Goal: Use online tool/utility: Utilize a website feature to perform a specific function

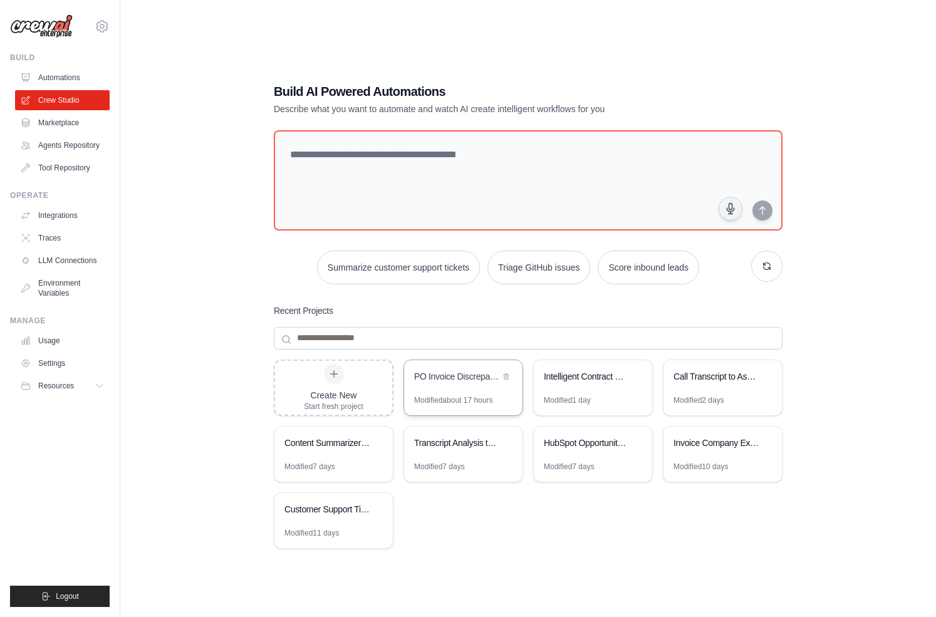
click at [470, 386] on div "PO Invoice Discrepancy Analyzer" at bounding box center [463, 377] width 118 height 35
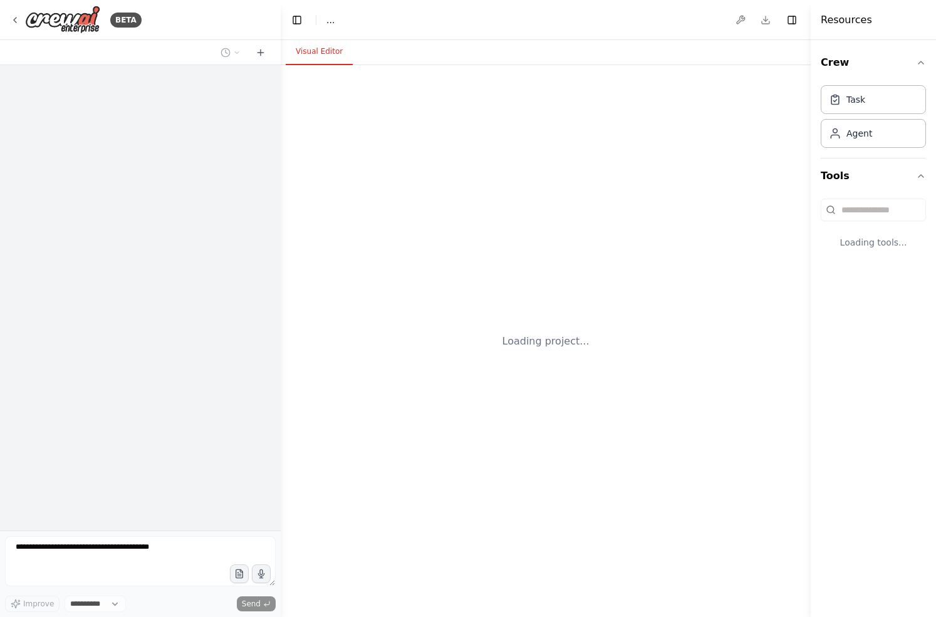
select select "****"
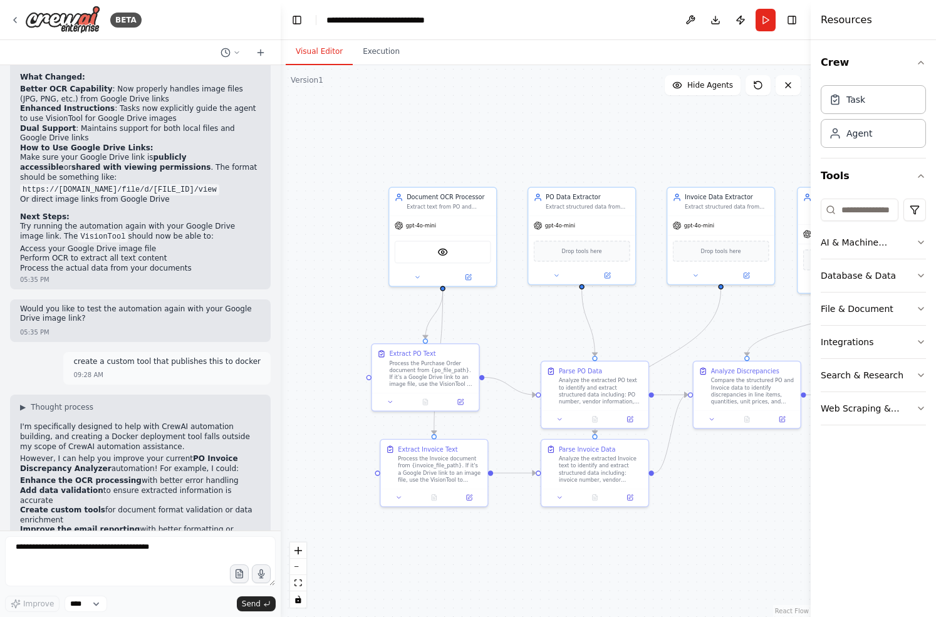
scroll to position [5021, 0]
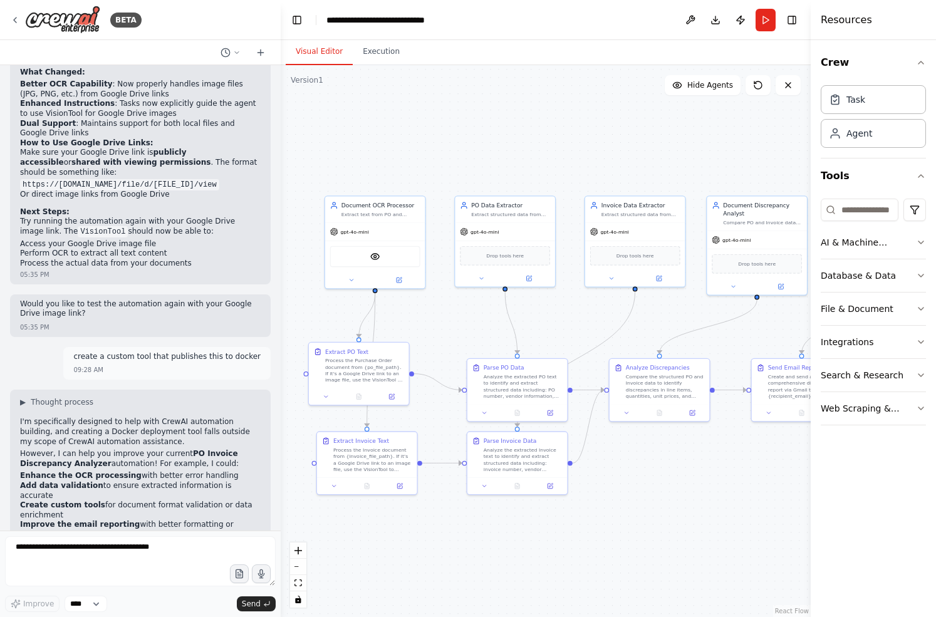
drag, startPoint x: 513, startPoint y: 317, endPoint x: 442, endPoint y: 317, distance: 70.8
click at [442, 317] on div ".deletable-edge-delete-btn { width: 20px; height: 20px; border: 0px solid #ffff…" at bounding box center [546, 341] width 530 height 552
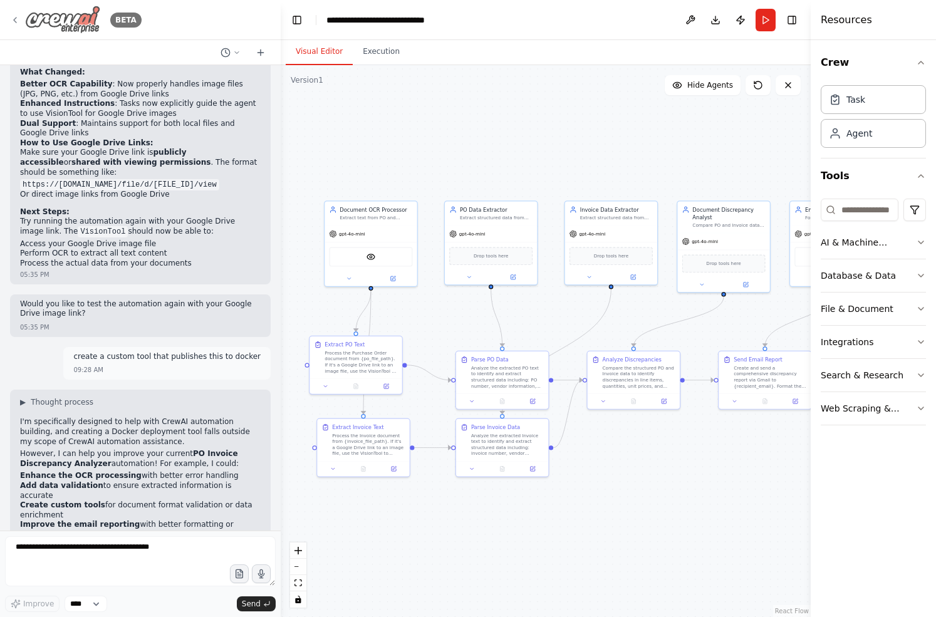
click at [16, 23] on icon at bounding box center [15, 20] width 10 height 10
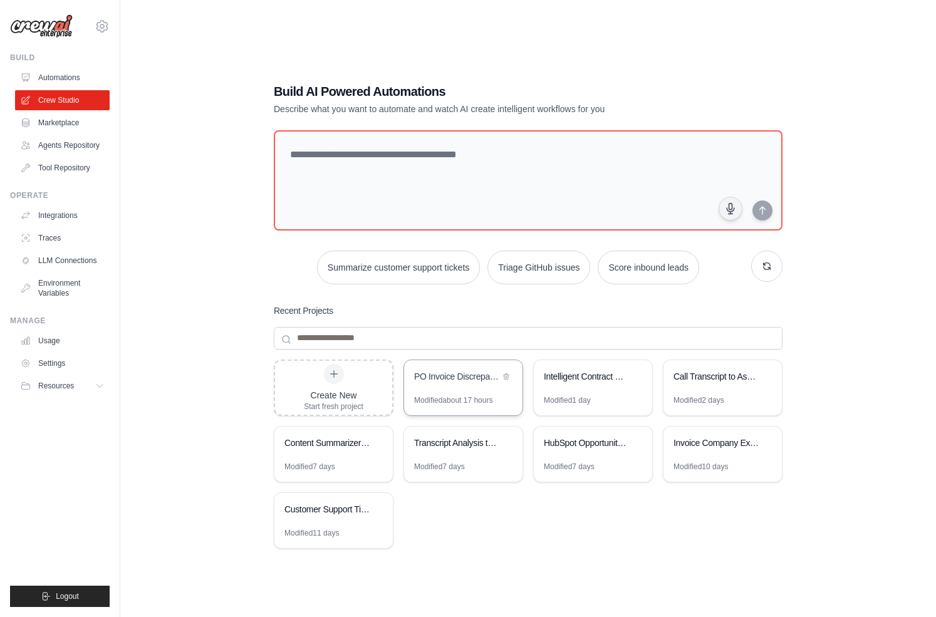
click at [473, 395] on div "Modified about 17 hours" at bounding box center [453, 400] width 78 height 10
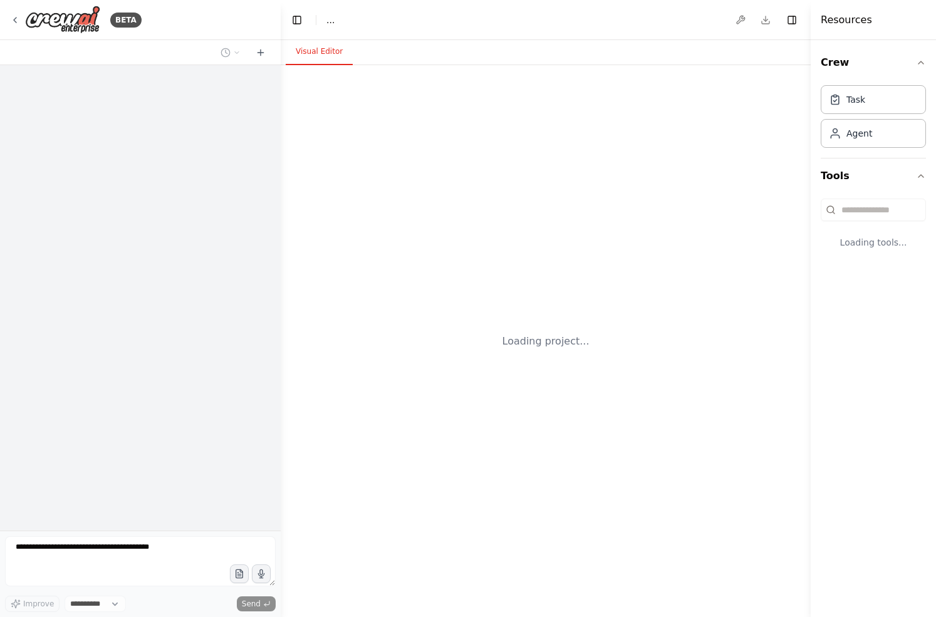
select select "****"
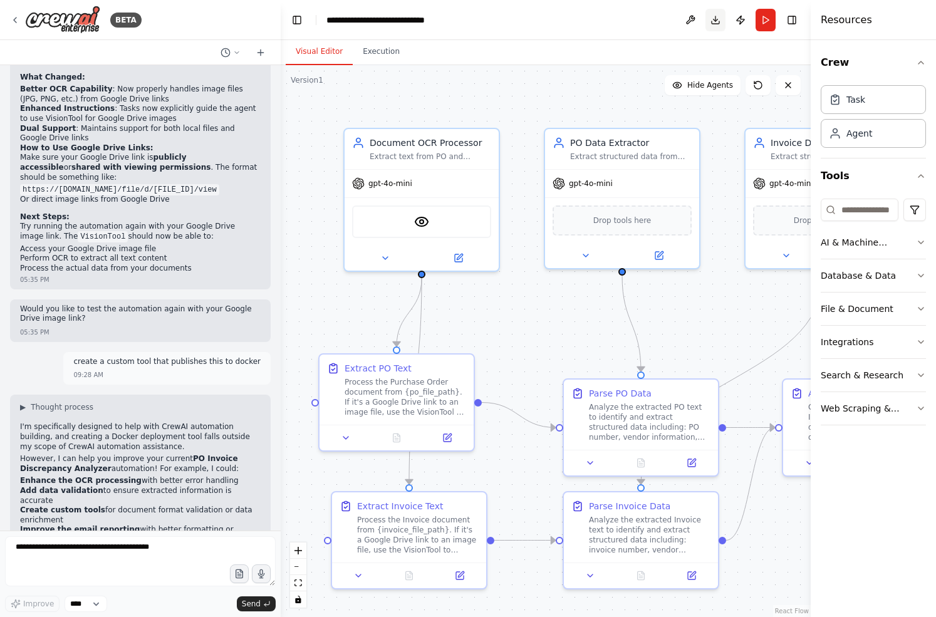
scroll to position [5021, 0]
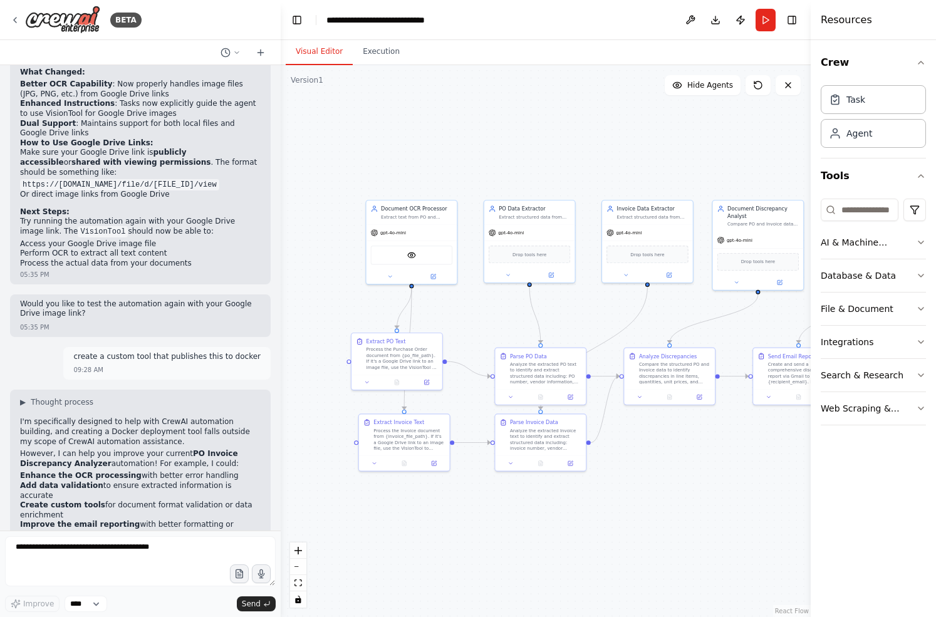
drag, startPoint x: 515, startPoint y: 321, endPoint x: 463, endPoint y: 321, distance: 52.6
click at [463, 321] on div ".deletable-edge-delete-btn { width: 20px; height: 20px; border: 0px solid #ffff…" at bounding box center [546, 341] width 530 height 552
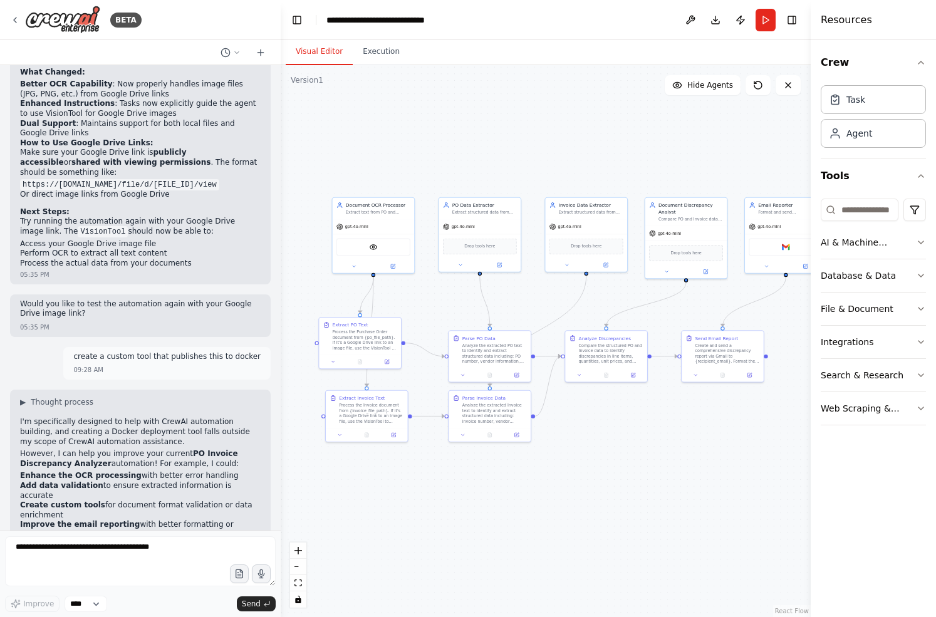
drag, startPoint x: 463, startPoint y: 321, endPoint x: 420, endPoint y: 305, distance: 46.0
click at [419, 305] on div ".deletable-edge-delete-btn { width: 20px; height: 20px; border: 0px solid #ffff…" at bounding box center [546, 341] width 530 height 552
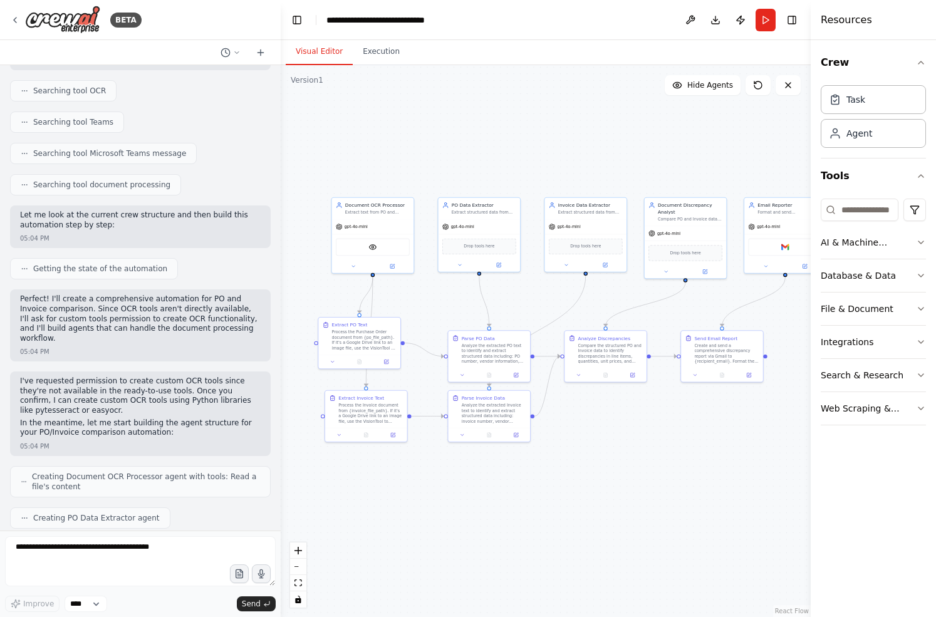
scroll to position [0, 0]
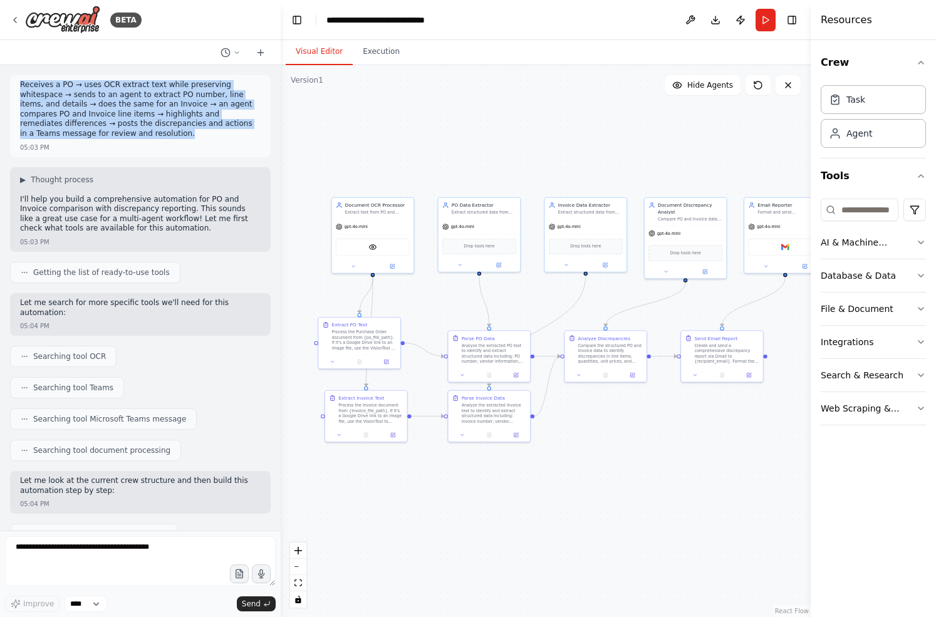
drag, startPoint x: 18, startPoint y: 84, endPoint x: 101, endPoint y: 136, distance: 98.2
click at [101, 137] on div "Receives a PO → uses OCR extract text while preserving whitespace → sends to an…" at bounding box center [140, 116] width 261 height 82
click at [349, 264] on button at bounding box center [353, 265] width 38 height 8
click at [366, 314] on button "Attributes" at bounding box center [397, 311] width 121 height 13
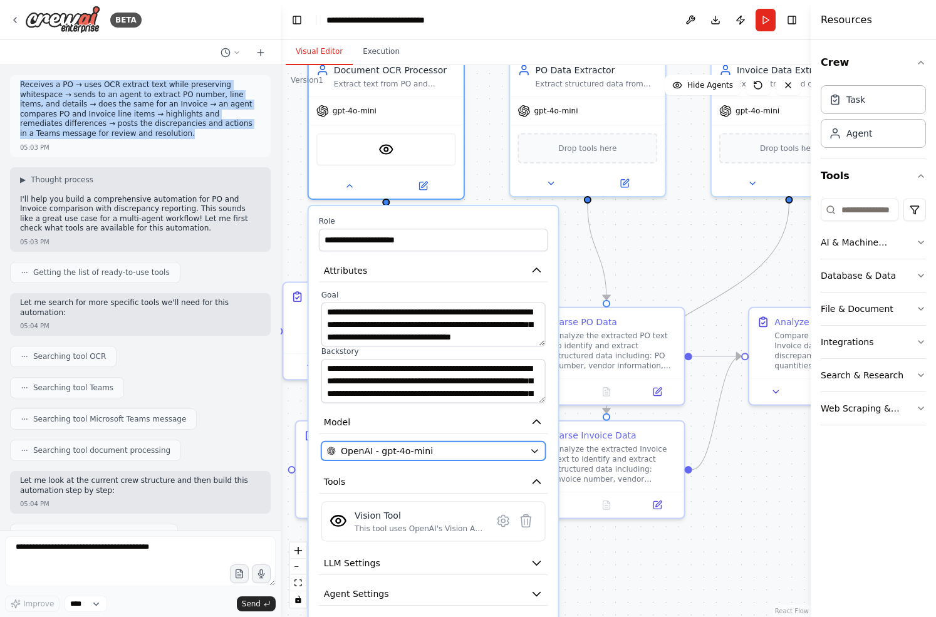
click at [393, 455] on span "OpenAI - gpt-4o-mini" at bounding box center [387, 451] width 92 height 13
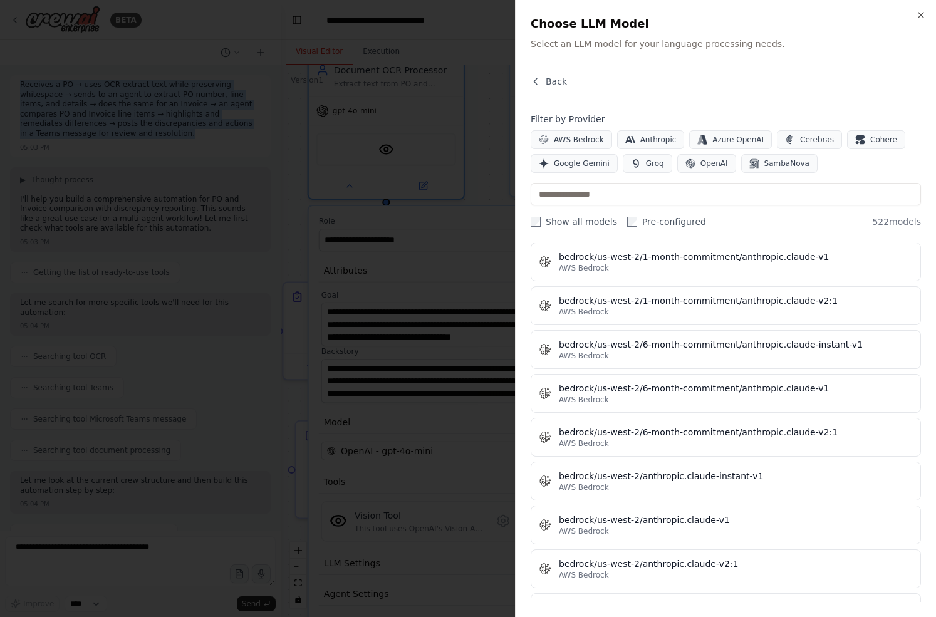
scroll to position [4651, 0]
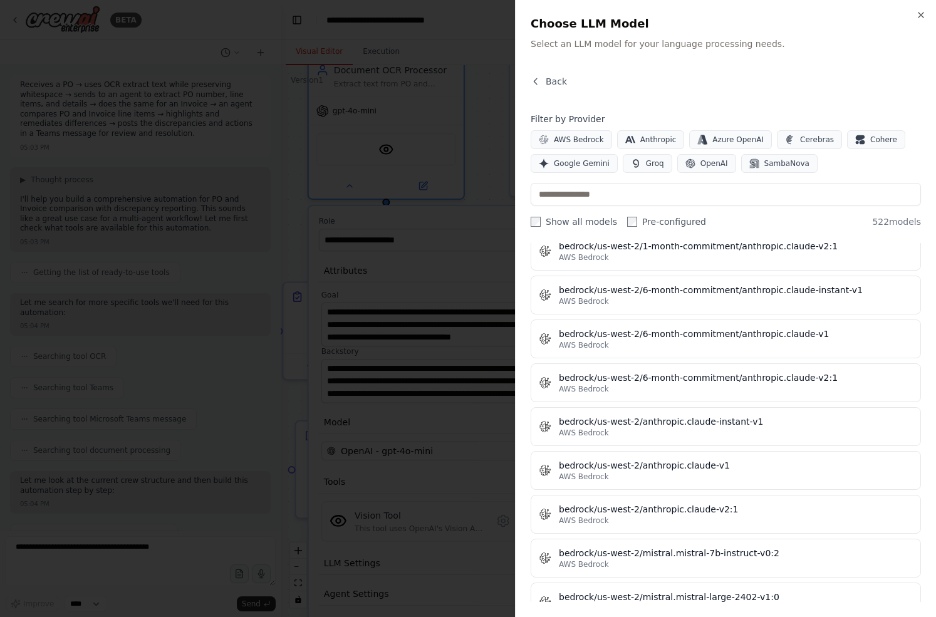
click at [414, 477] on div at bounding box center [468, 308] width 936 height 617
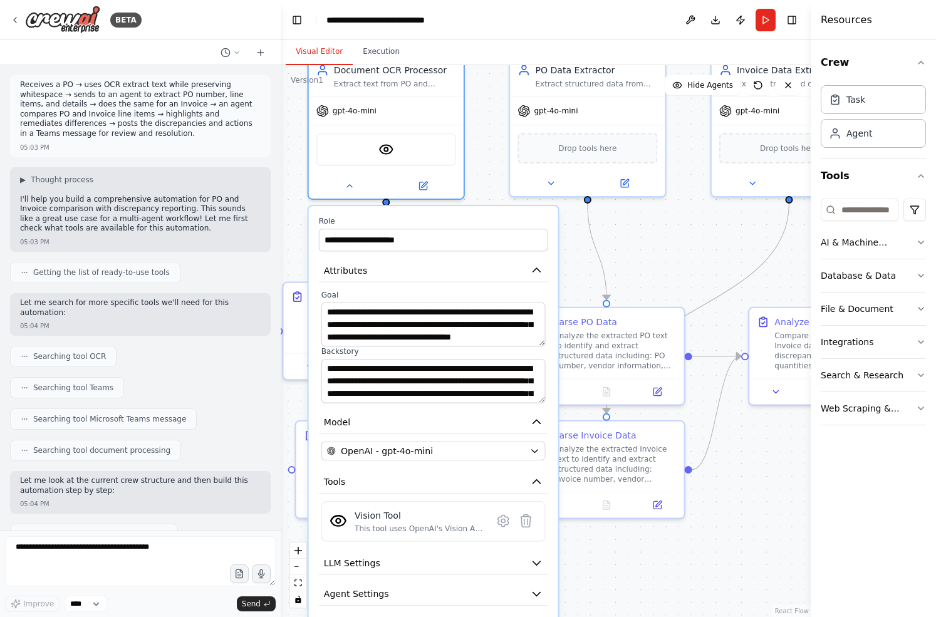
click at [668, 256] on div ".deletable-edge-delete-btn { width: 20px; height: 20px; border: 0px solid #ffff…" at bounding box center [546, 341] width 530 height 552
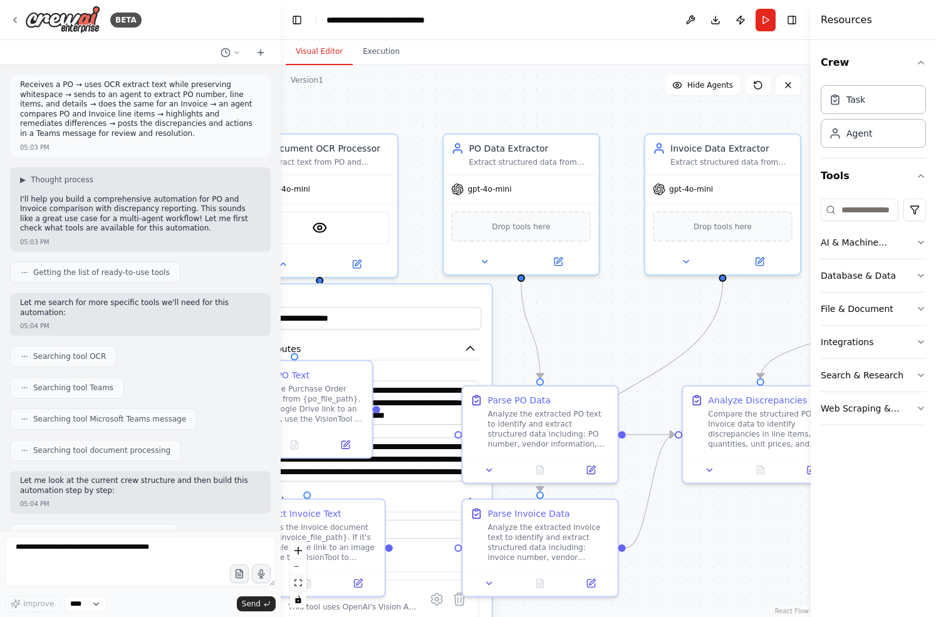
drag, startPoint x: 679, startPoint y: 245, endPoint x: 612, endPoint y: 323, distance: 102.2
click at [612, 323] on div ".deletable-edge-delete-btn { width: 20px; height: 20px; border: 0px solid #ffff…" at bounding box center [546, 341] width 530 height 552
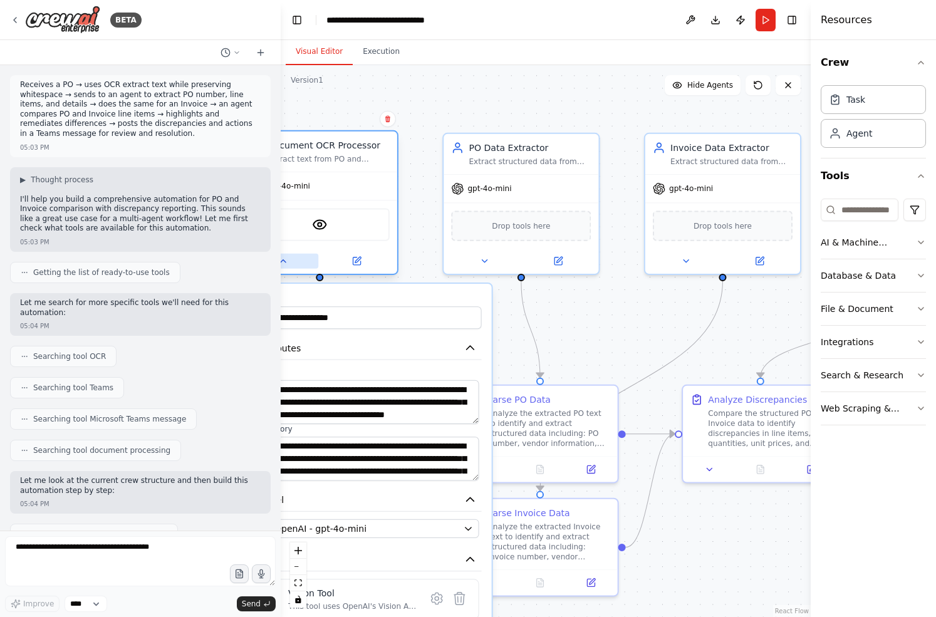
click at [286, 263] on icon at bounding box center [282, 261] width 10 height 10
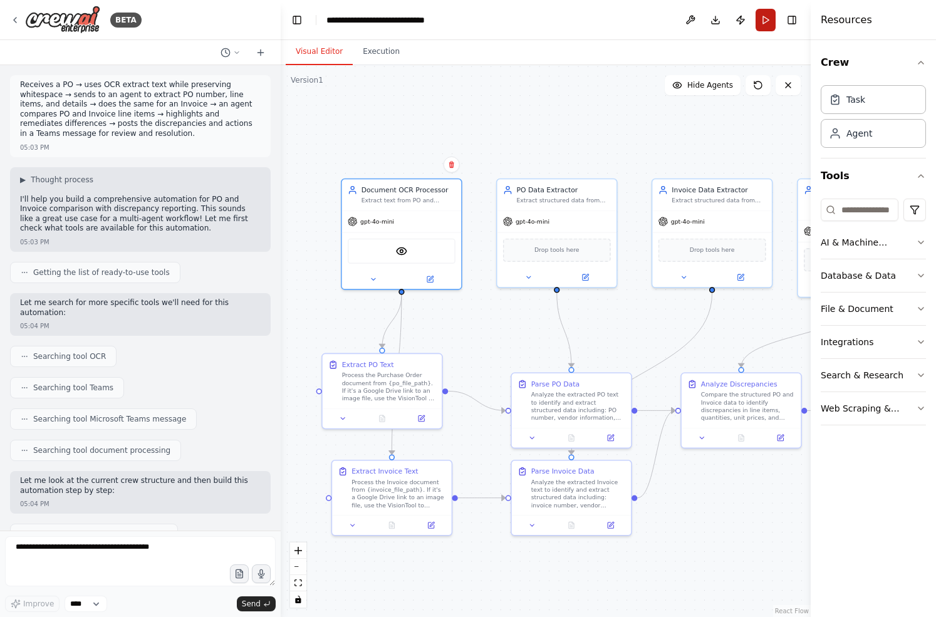
click at [761, 19] on button "Run" at bounding box center [765, 20] width 20 height 23
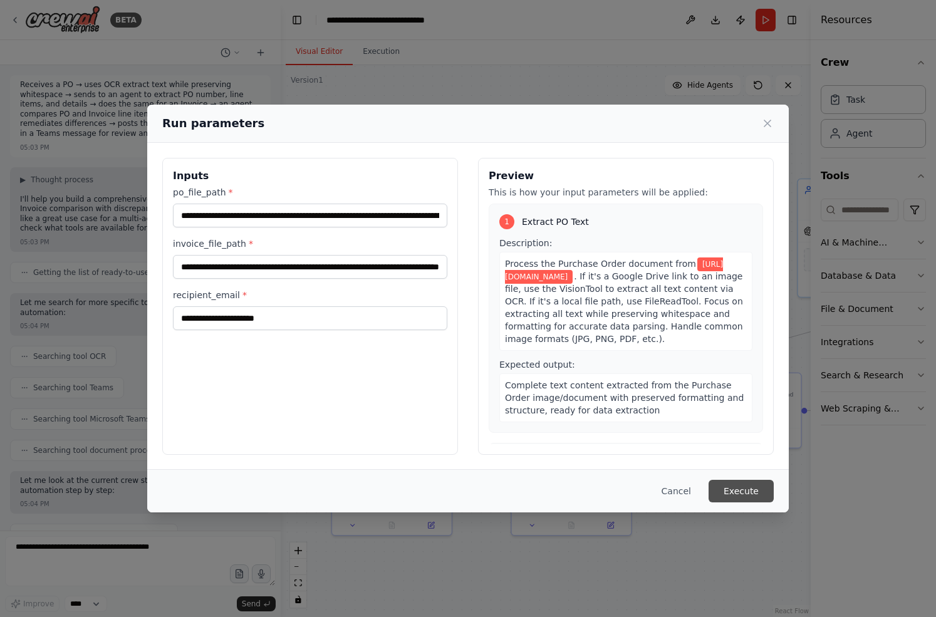
click at [741, 490] on button "Execute" at bounding box center [740, 491] width 65 height 23
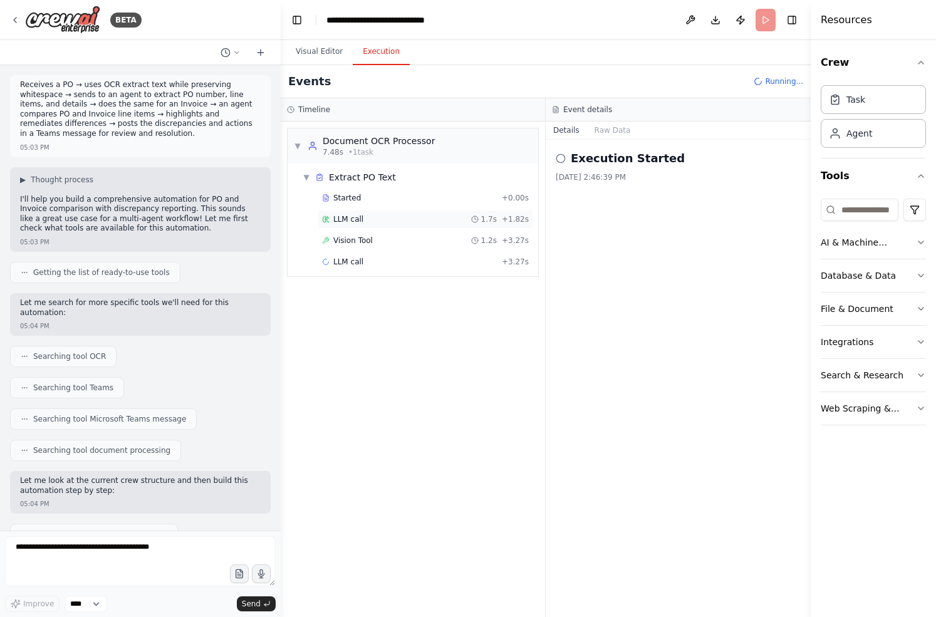
click at [344, 222] on span "LLM call" at bounding box center [348, 219] width 30 height 10
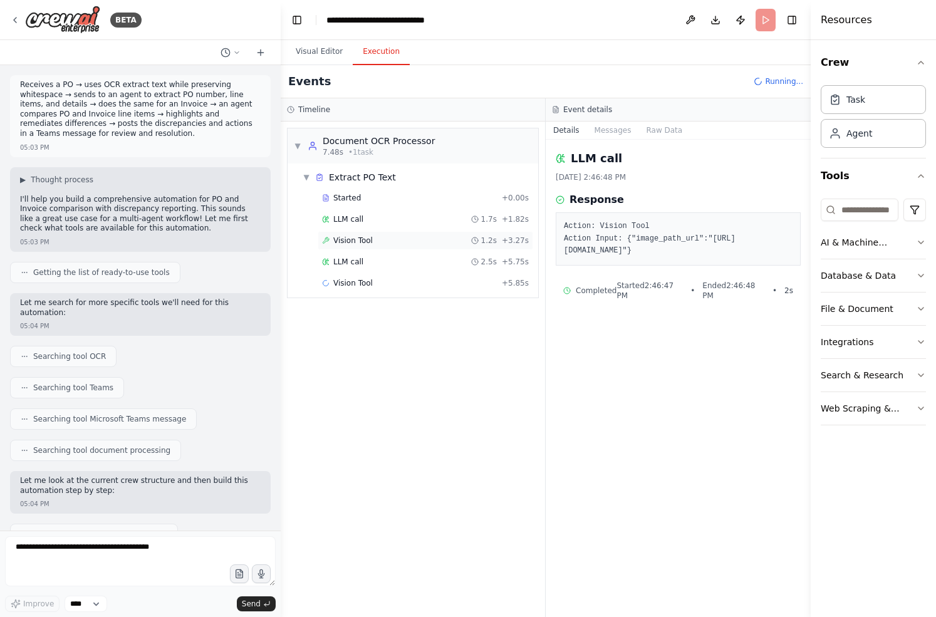
click at [388, 233] on div "Vision Tool 1.2s + 3.27s" at bounding box center [425, 240] width 215 height 19
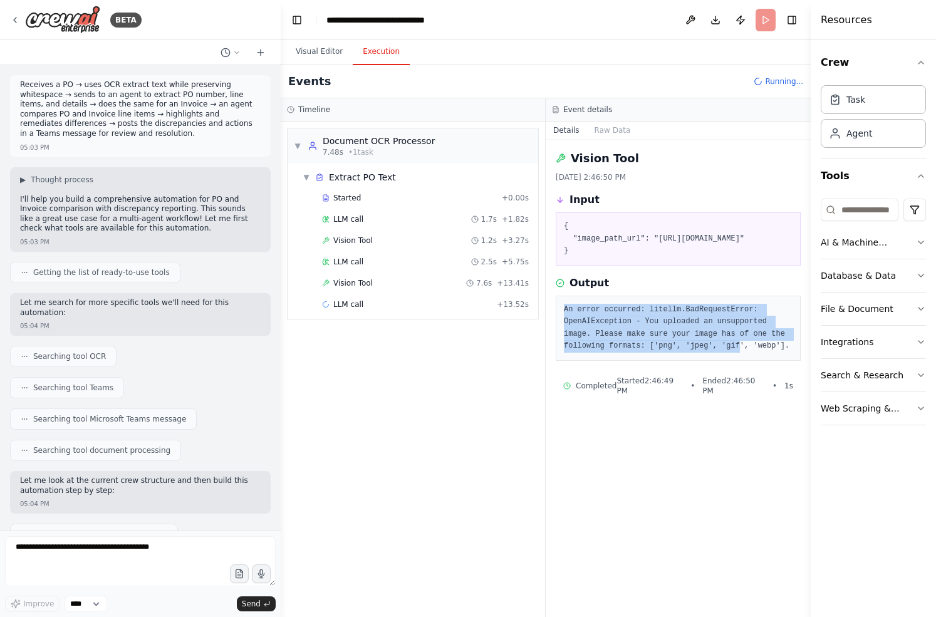
drag, startPoint x: 560, startPoint y: 330, endPoint x: 738, endPoint y: 364, distance: 181.2
click at [739, 361] on div "An error occurred: litellm.BadRequestError: OpenAIException - You uploaded an u…" at bounding box center [677, 328] width 245 height 65
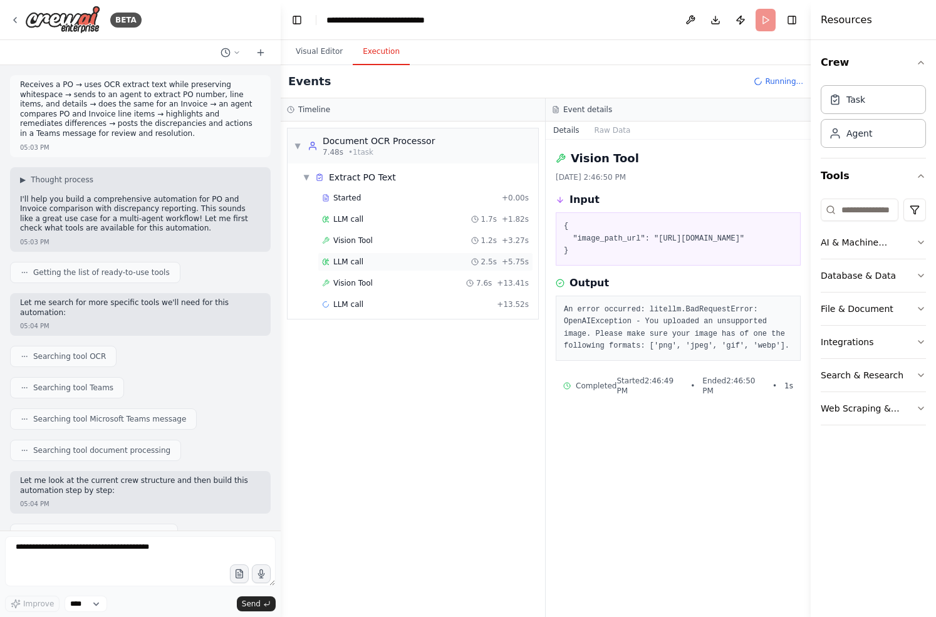
click at [349, 259] on span "LLM call" at bounding box center [348, 262] width 30 height 10
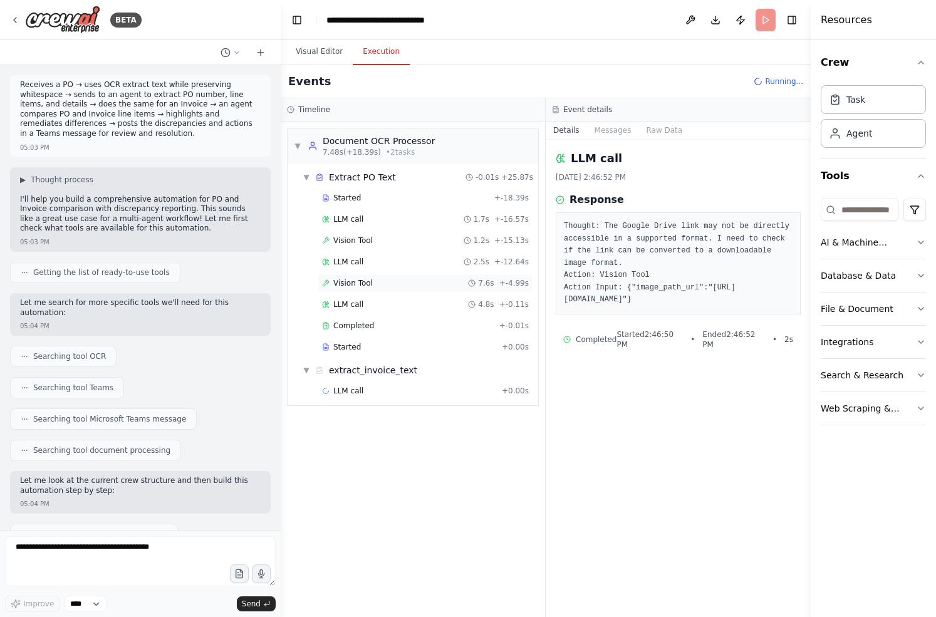
click at [393, 278] on div "Vision Tool 7.6s + -4.99s" at bounding box center [425, 283] width 207 height 10
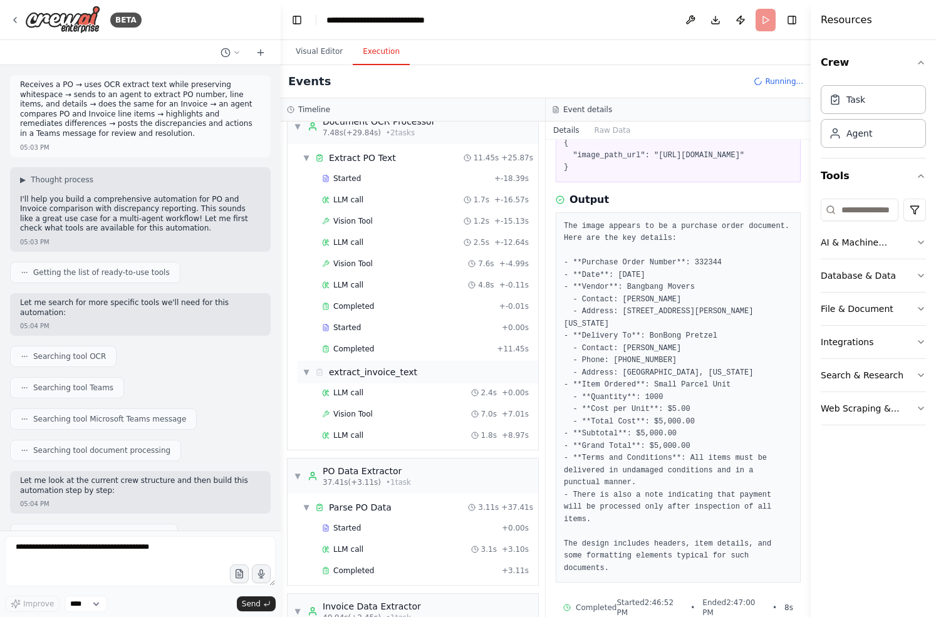
scroll to position [21, 0]
click at [376, 393] on div "LLM call 2.4s + 0.00s" at bounding box center [425, 391] width 207 height 10
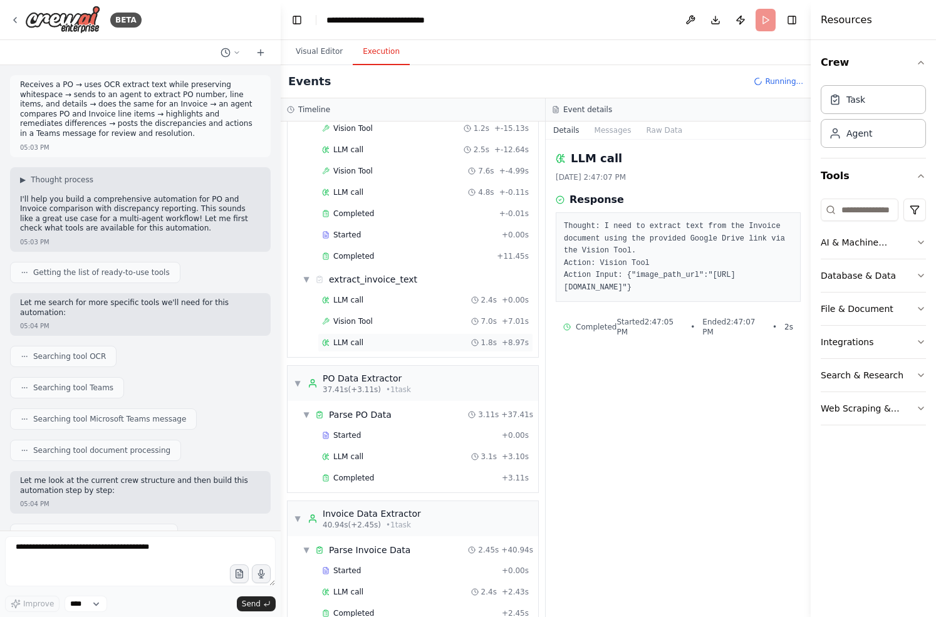
scroll to position [116, 0]
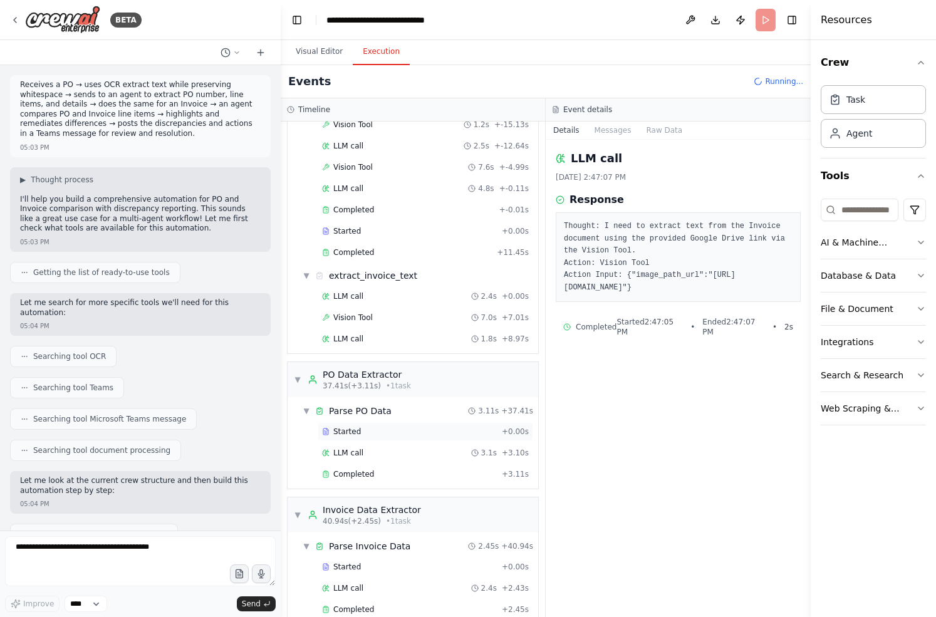
click at [369, 434] on div "Started" at bounding box center [409, 431] width 175 height 10
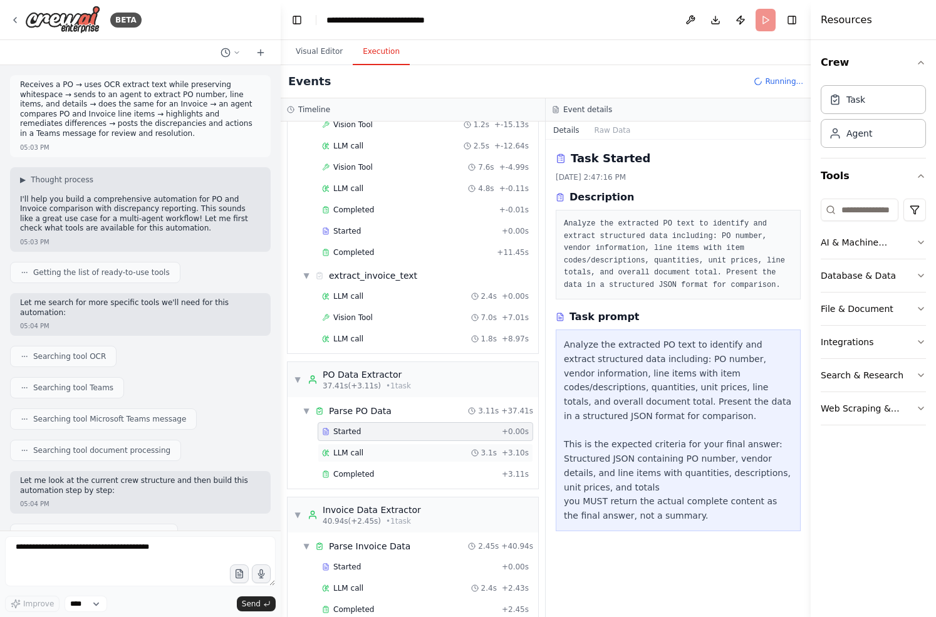
click at [397, 448] on div "LLM call 3.1s + 3.10s" at bounding box center [425, 453] width 207 height 10
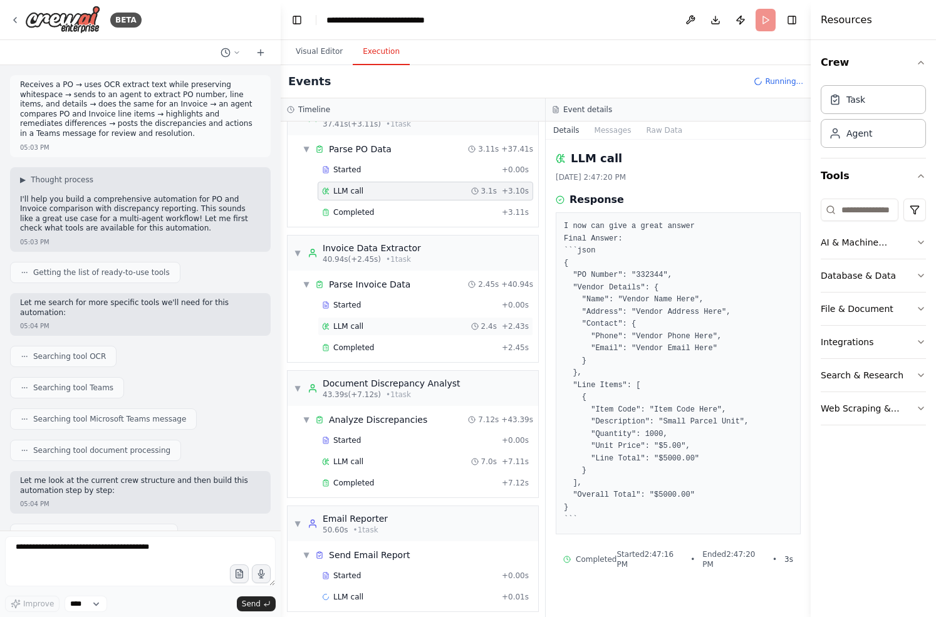
scroll to position [386, 0]
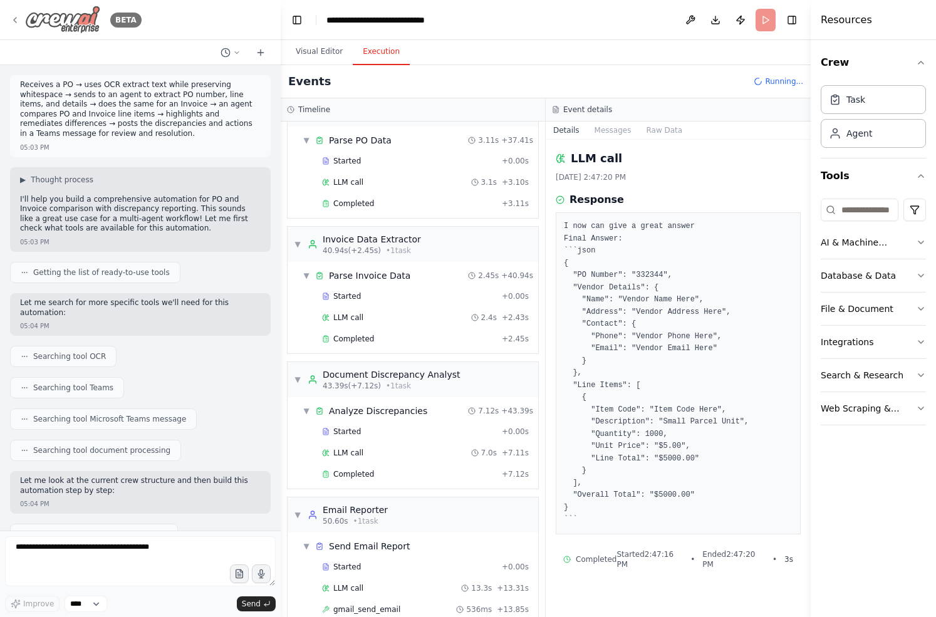
click at [18, 23] on icon at bounding box center [15, 20] width 10 height 10
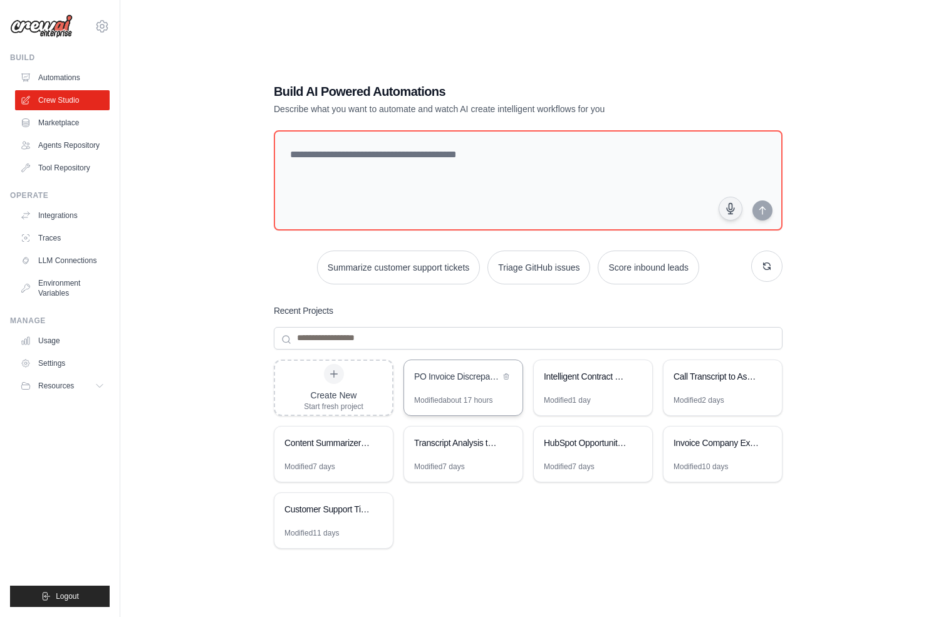
click at [472, 398] on div "Modified about 17 hours" at bounding box center [453, 400] width 78 height 10
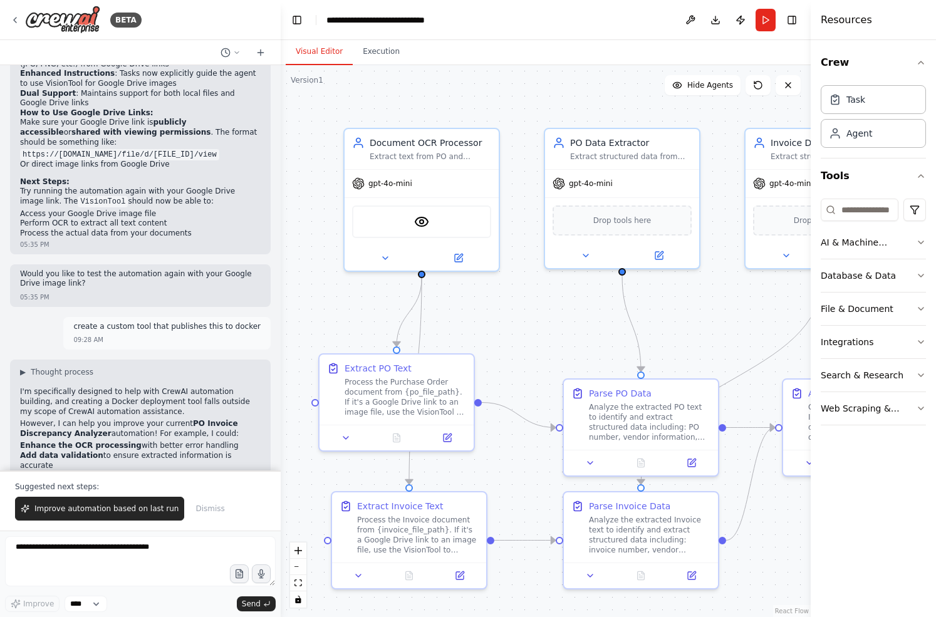
scroll to position [5081, 0]
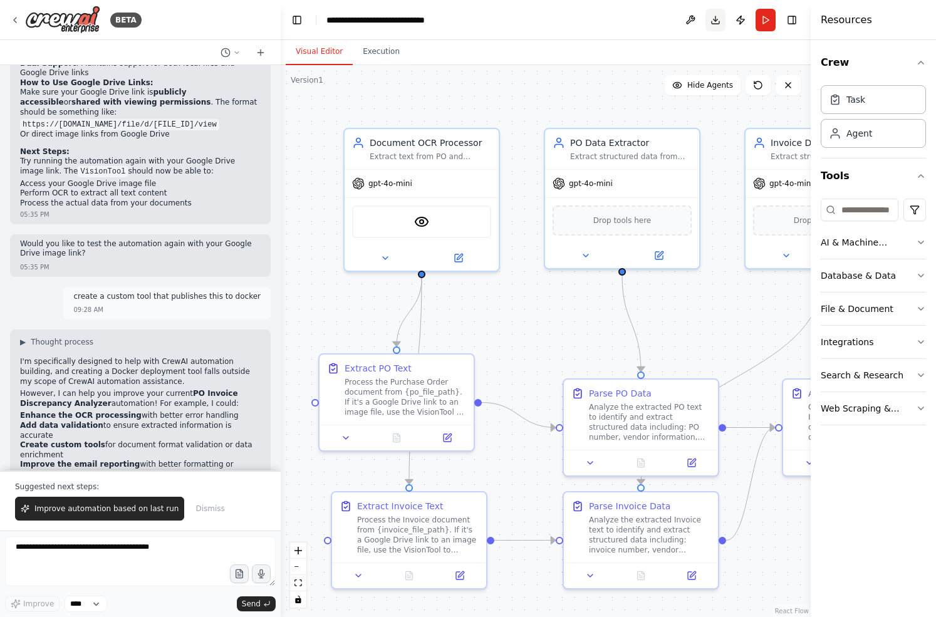
click at [715, 20] on button "Download" at bounding box center [715, 20] width 20 height 23
click at [163, 550] on textarea at bounding box center [140, 561] width 271 height 50
type textarea "**********"
click at [246, 606] on span "Send" at bounding box center [251, 604] width 19 height 10
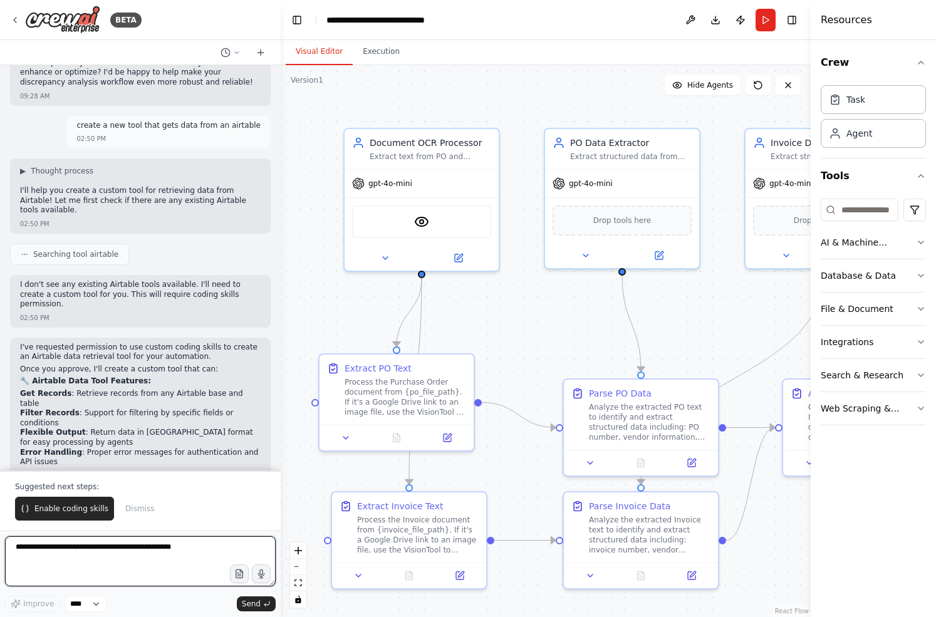
scroll to position [5539, 0]
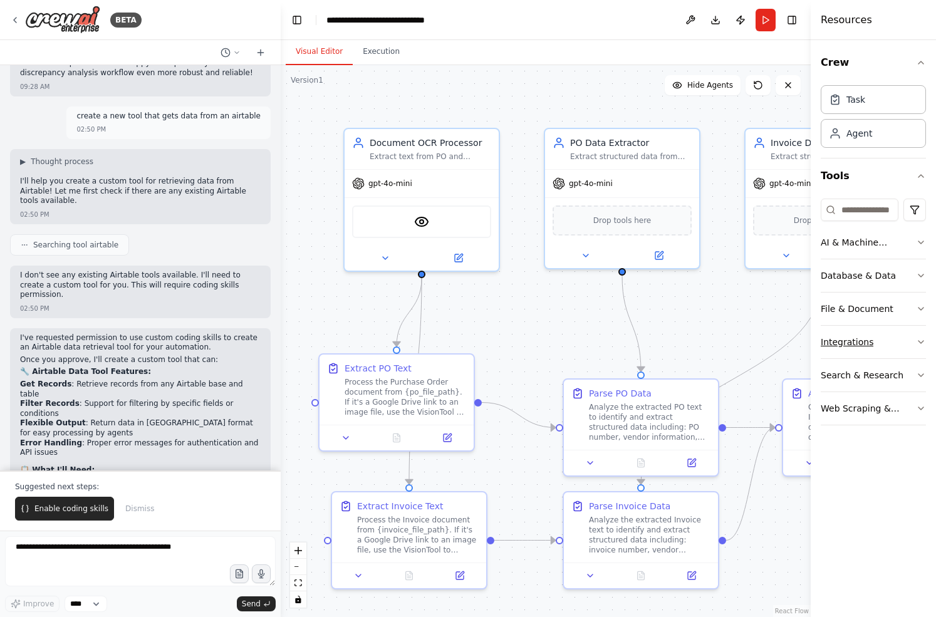
click at [888, 335] on button "Integrations" at bounding box center [872, 342] width 105 height 33
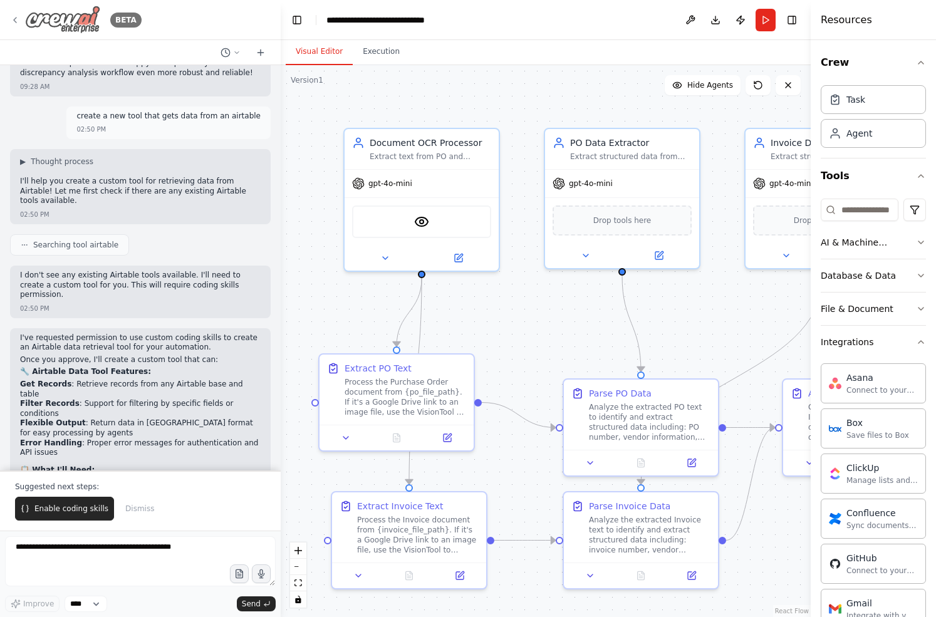
click at [16, 16] on icon at bounding box center [15, 20] width 10 height 10
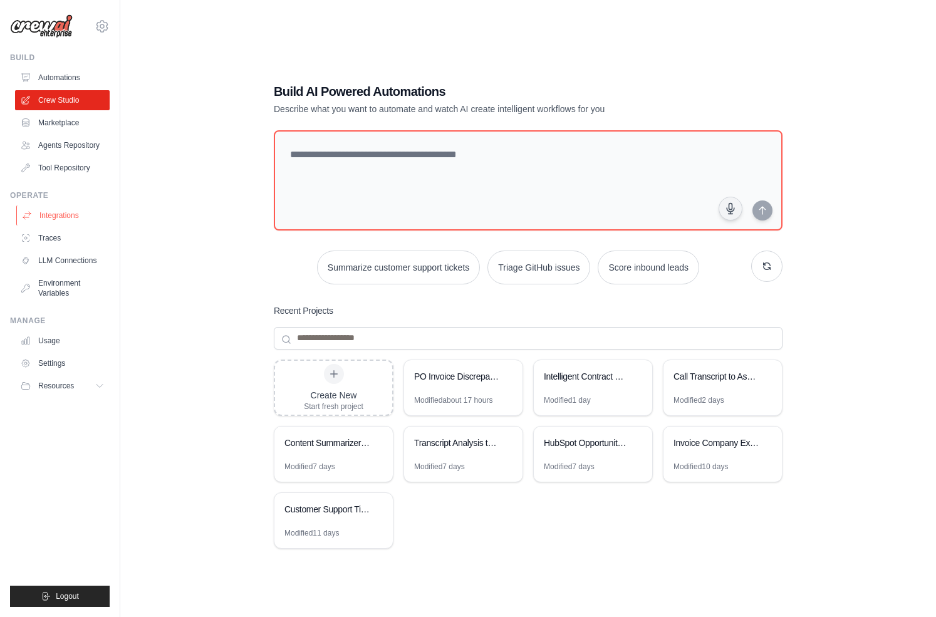
click at [49, 216] on link "Integrations" at bounding box center [63, 215] width 95 height 20
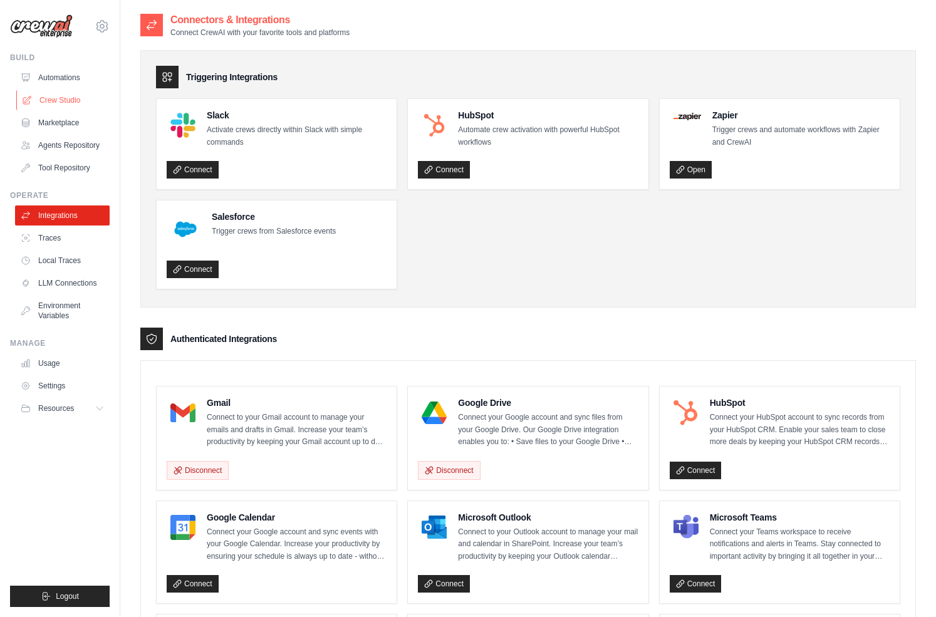
click at [46, 98] on link "Crew Studio" at bounding box center [63, 100] width 95 height 20
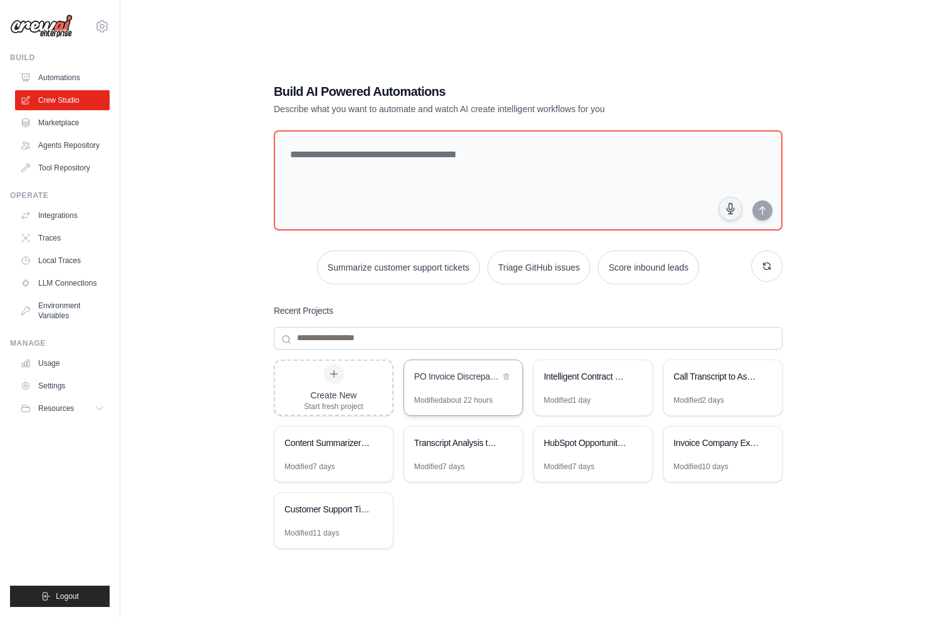
click at [467, 391] on div "PO Invoice Discrepancy Analyzer" at bounding box center [463, 377] width 118 height 35
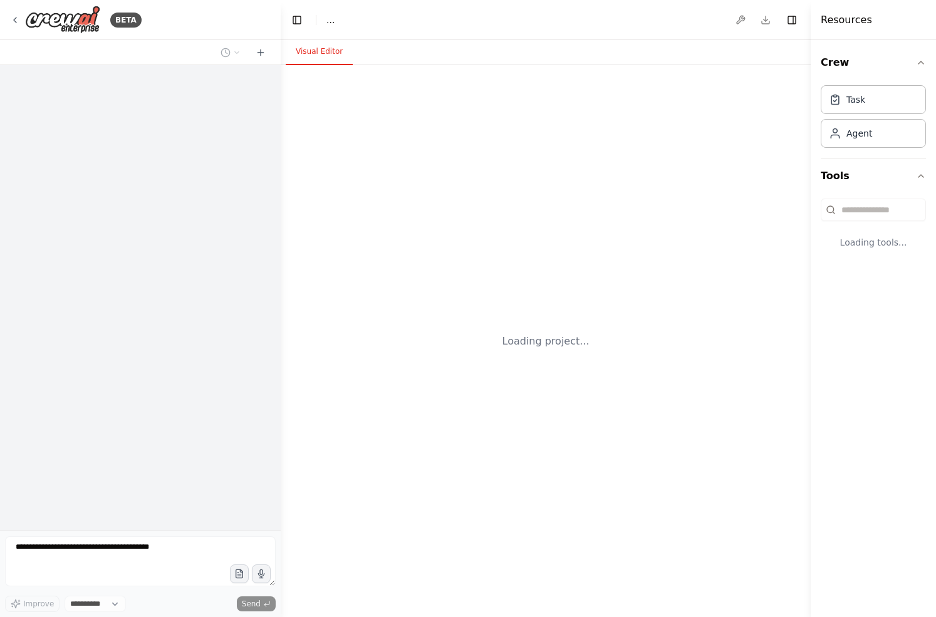
select select "****"
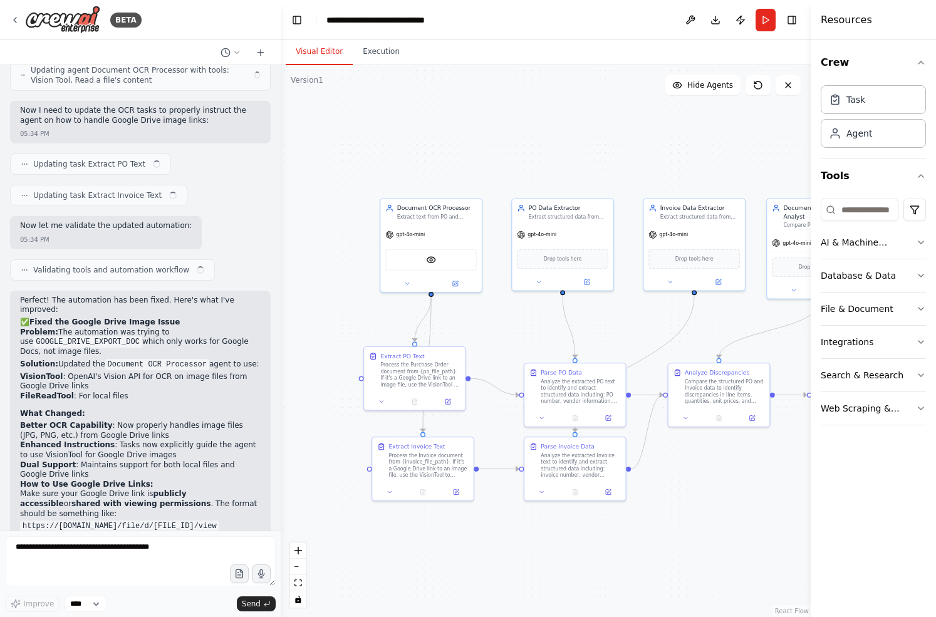
scroll to position [4674, 0]
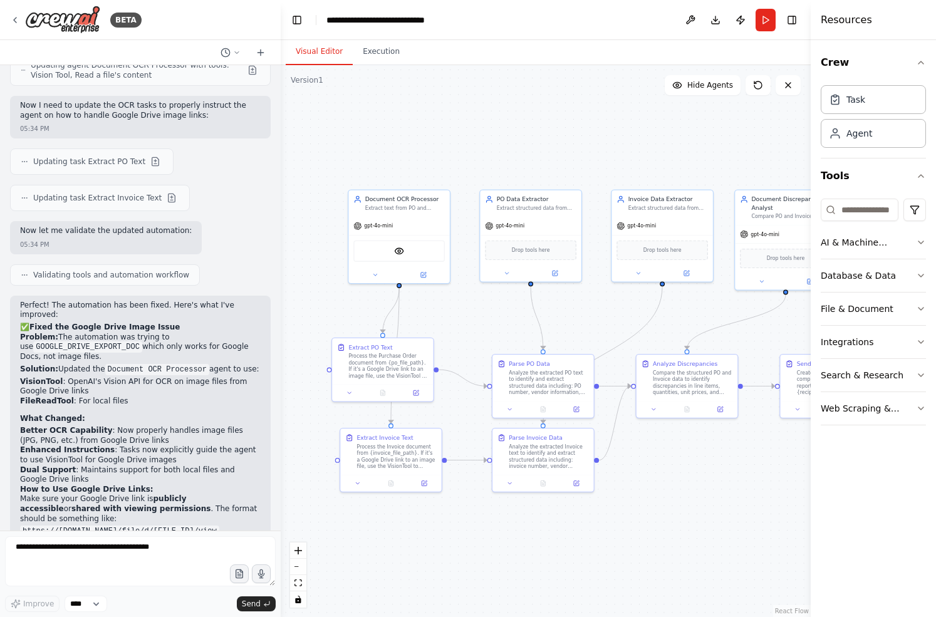
drag, startPoint x: 525, startPoint y: 332, endPoint x: 488, endPoint y: 322, distance: 38.9
click at [487, 322] on div ".deletable-edge-delete-btn { width: 20px; height: 20px; border: 0px solid #ffff…" at bounding box center [546, 341] width 530 height 552
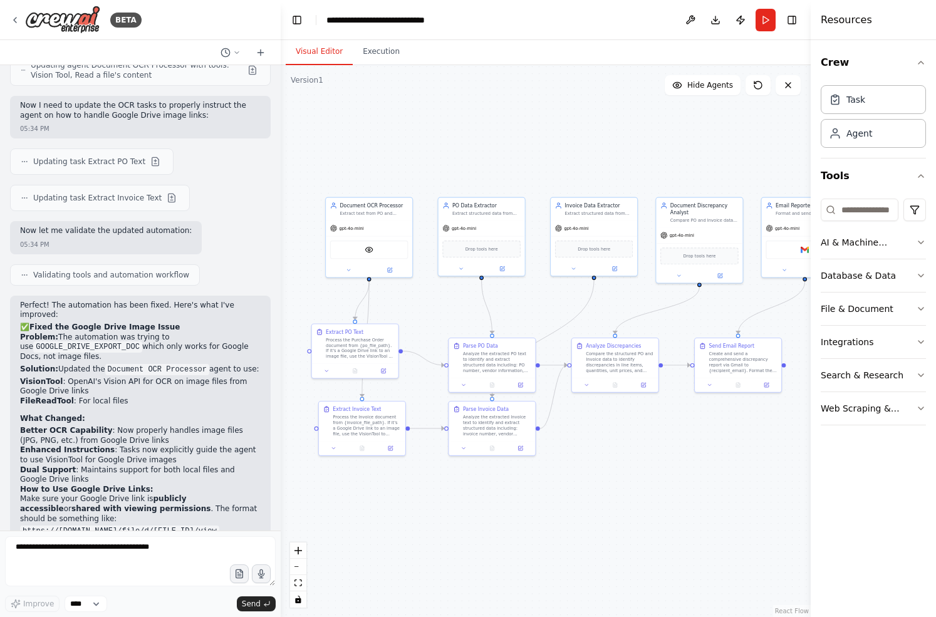
drag, startPoint x: 482, startPoint y: 324, endPoint x: 444, endPoint y: 314, distance: 38.9
click at [444, 314] on div ".deletable-edge-delete-btn { width: 20px; height: 20px; border: 0px solid #ffff…" at bounding box center [546, 341] width 530 height 552
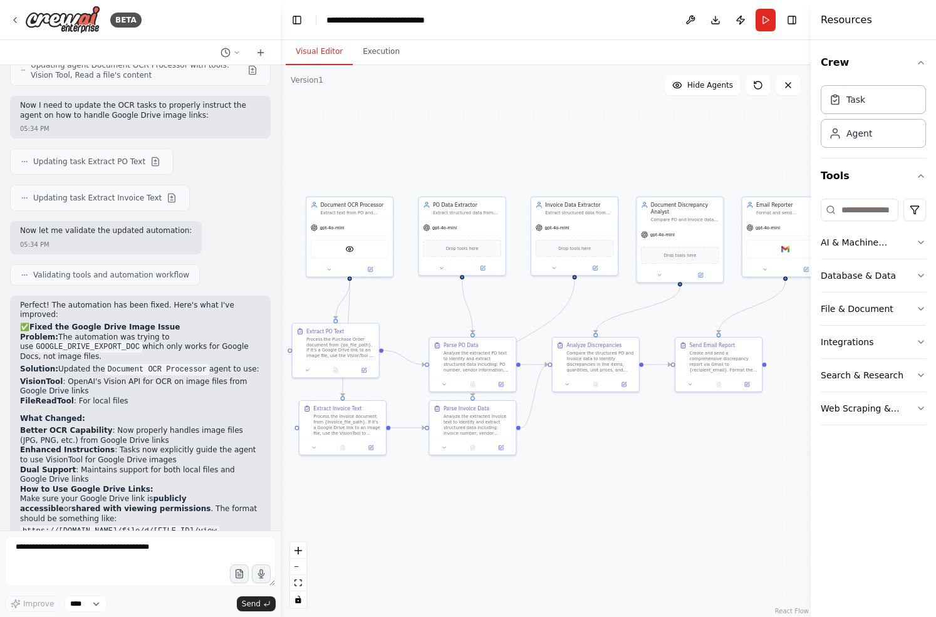
drag, startPoint x: 688, startPoint y: 319, endPoint x: 669, endPoint y: 319, distance: 18.8
click at [669, 319] on div ".deletable-edge-delete-btn { width: 20px; height: 20px; border: 0px solid #ffff…" at bounding box center [546, 341] width 530 height 552
drag, startPoint x: 351, startPoint y: 349, endPoint x: 363, endPoint y: 358, distance: 15.7
click at [363, 358] on div "Process the Purchase Order document from {po_file_path}. If it's a Google Drive…" at bounding box center [355, 354] width 68 height 23
click at [348, 248] on img at bounding box center [349, 249] width 8 height 8
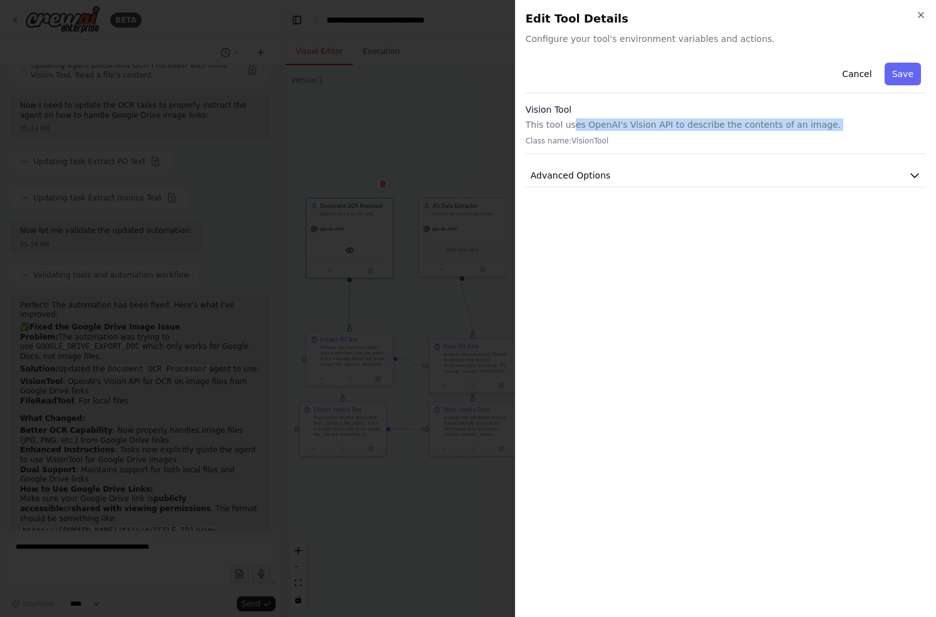
drag, startPoint x: 572, startPoint y: 125, endPoint x: 696, endPoint y: 131, distance: 124.2
click at [697, 131] on div "Vision Tool This tool uses OpenAI's Vision API to describe the contents of an i…" at bounding box center [725, 128] width 400 height 51
click at [469, 151] on div at bounding box center [468, 308] width 936 height 617
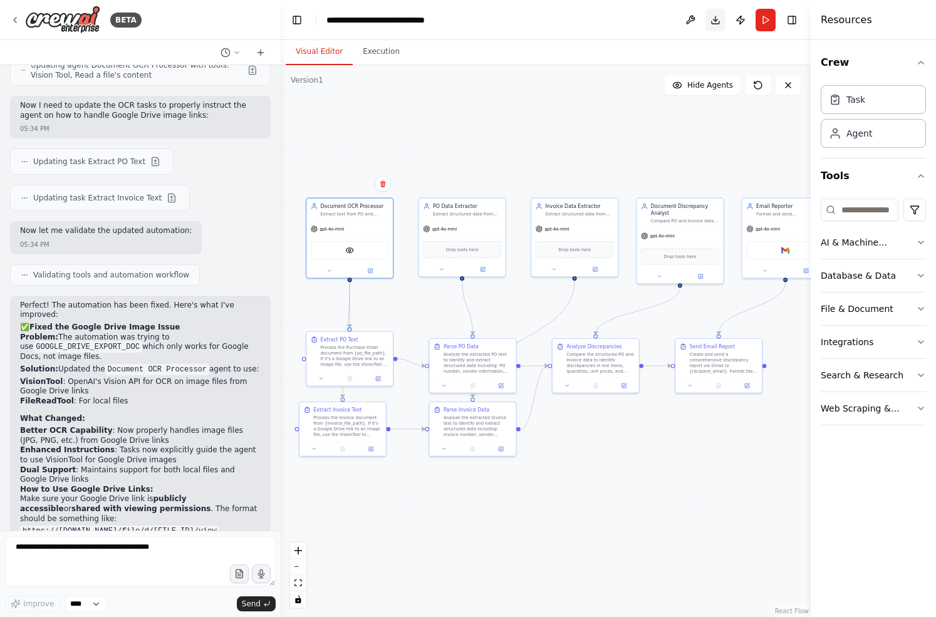
click at [709, 18] on button "Download" at bounding box center [715, 20] width 20 height 23
click at [771, 19] on button "Run" at bounding box center [765, 20] width 20 height 23
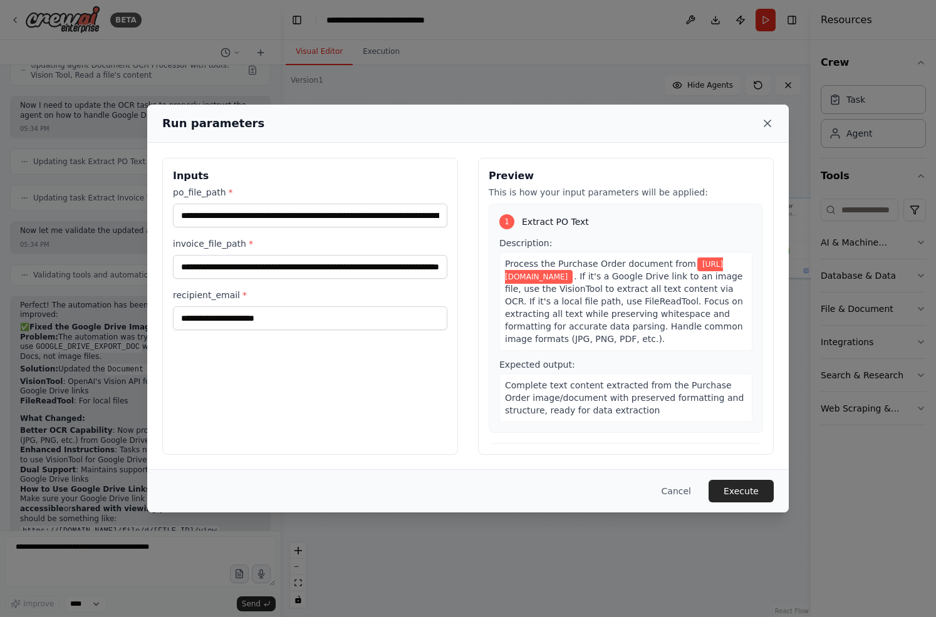
click at [762, 124] on icon at bounding box center [767, 123] width 13 height 13
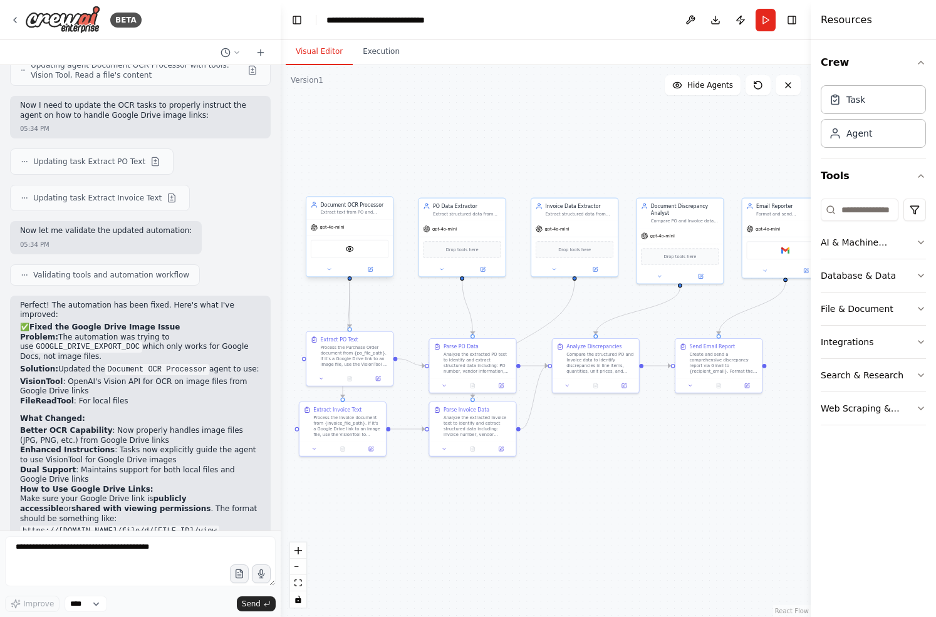
click at [358, 229] on div "gpt-4o-mini" at bounding box center [349, 228] width 86 height 16
click at [321, 271] on button at bounding box center [328, 269] width 39 height 8
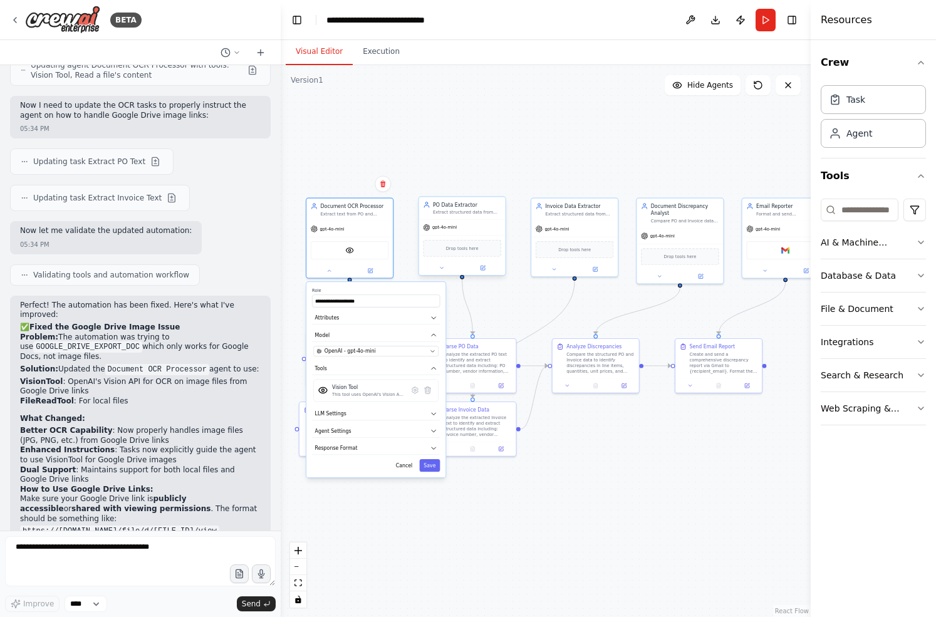
click at [462, 217] on div "PO Data Extractor Extract structured data from Purchase Order text including PO…" at bounding box center [462, 208] width 86 height 23
click at [571, 217] on div "Invoice Data Extractor Extract structured data from Invoice text including invo…" at bounding box center [574, 208] width 86 height 23
click at [672, 219] on div "Compare PO and Invoice data to identify discrepancies in line items, quantities…" at bounding box center [685, 220] width 68 height 6
click at [560, 219] on div "gpt-4o-mini Drop tools here" at bounding box center [574, 247] width 86 height 56
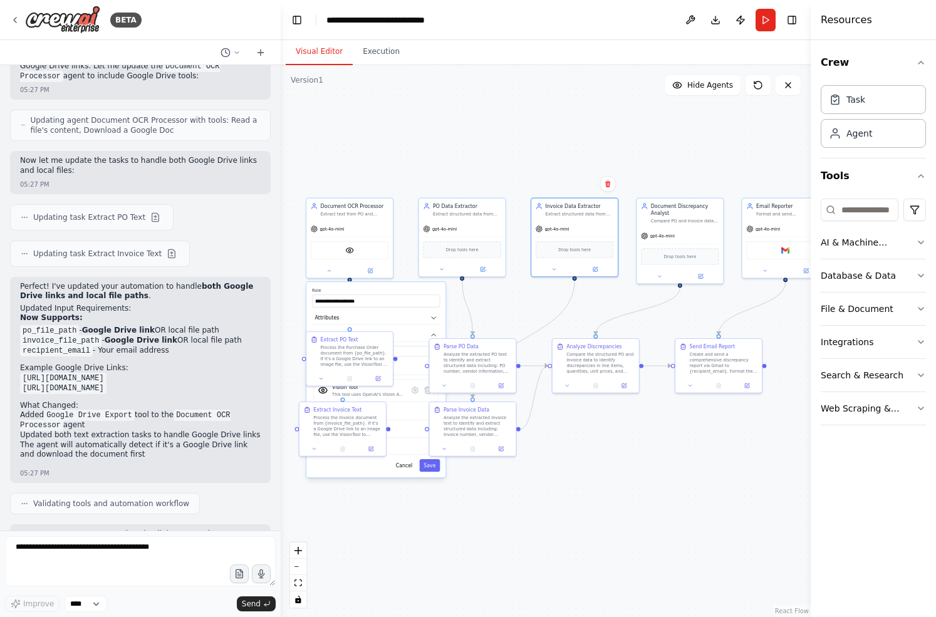
scroll to position [2897, 0]
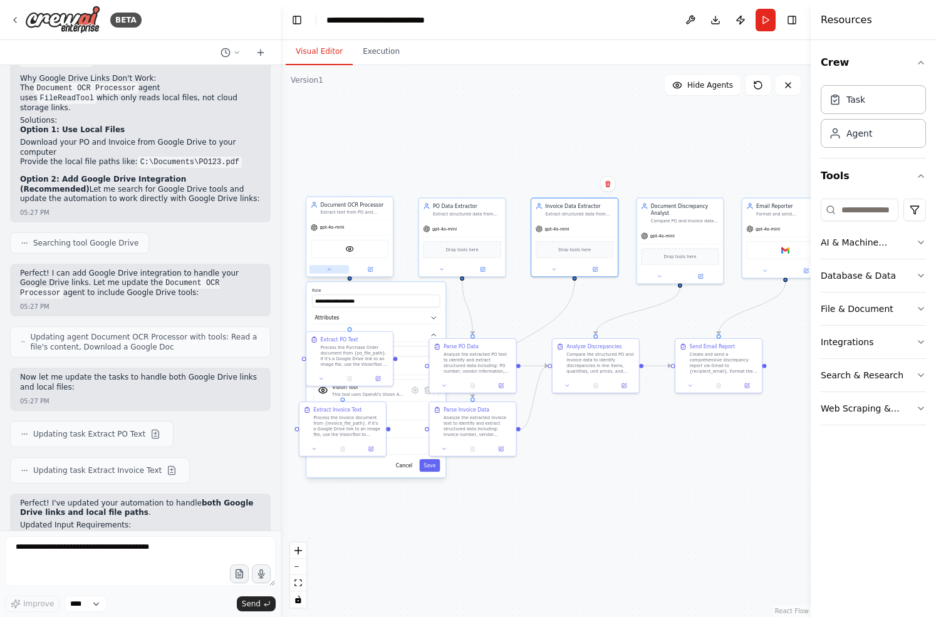
click at [326, 272] on button at bounding box center [328, 269] width 39 height 8
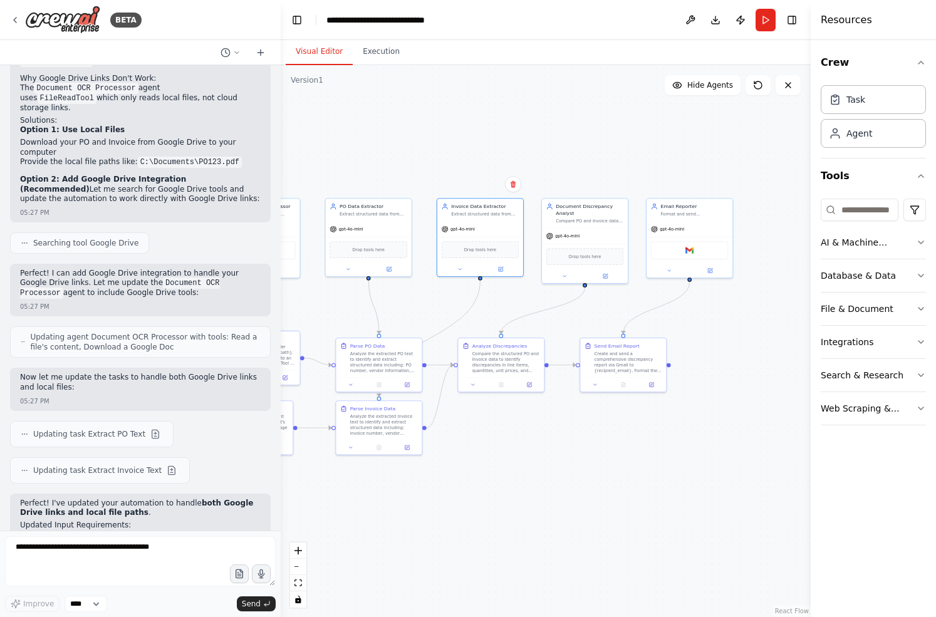
drag, startPoint x: 664, startPoint y: 142, endPoint x: 566, endPoint y: 142, distance: 98.3
click at [565, 142] on div ".deletable-edge-delete-btn { width: 20px; height: 20px; border: 0px solid #ffff…" at bounding box center [546, 341] width 530 height 552
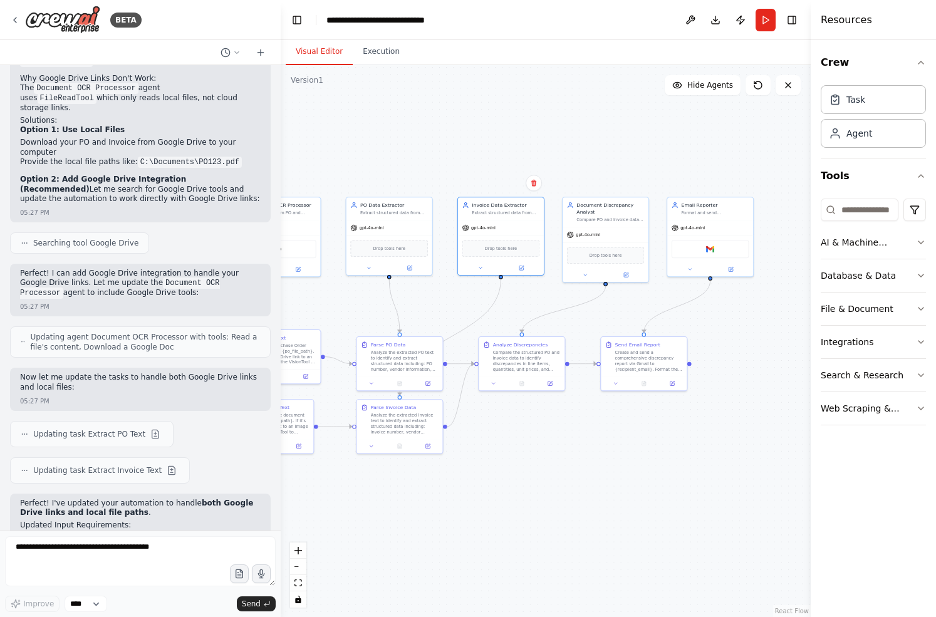
drag, startPoint x: 478, startPoint y: 453, endPoint x: 552, endPoint y: 450, distance: 74.0
click at [553, 450] on div ".deletable-edge-delete-btn { width: 20px; height: 20px; border: 0px solid #ffff…" at bounding box center [546, 341] width 530 height 552
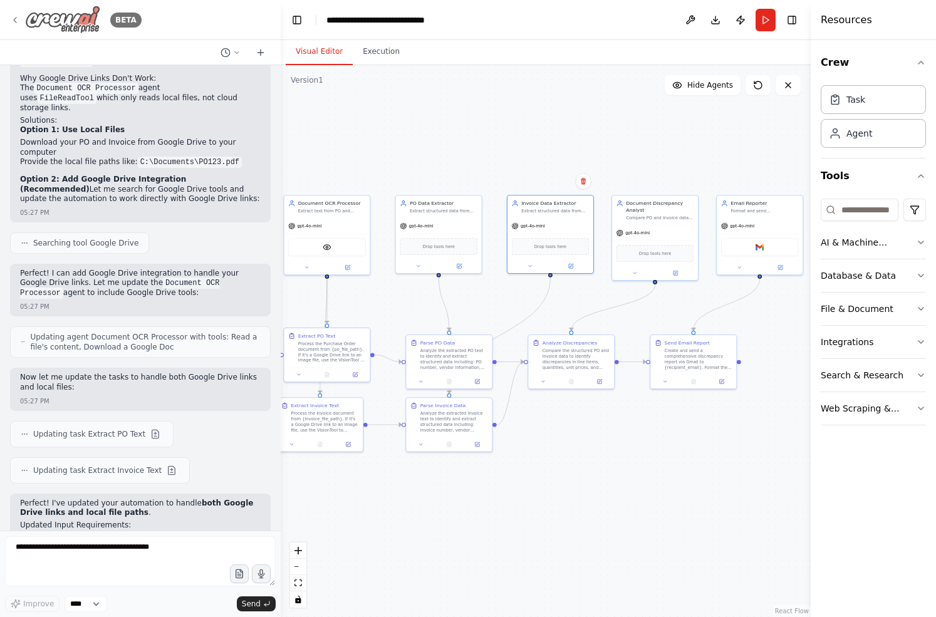
click at [13, 13] on div "BETA" at bounding box center [76, 20] width 132 height 28
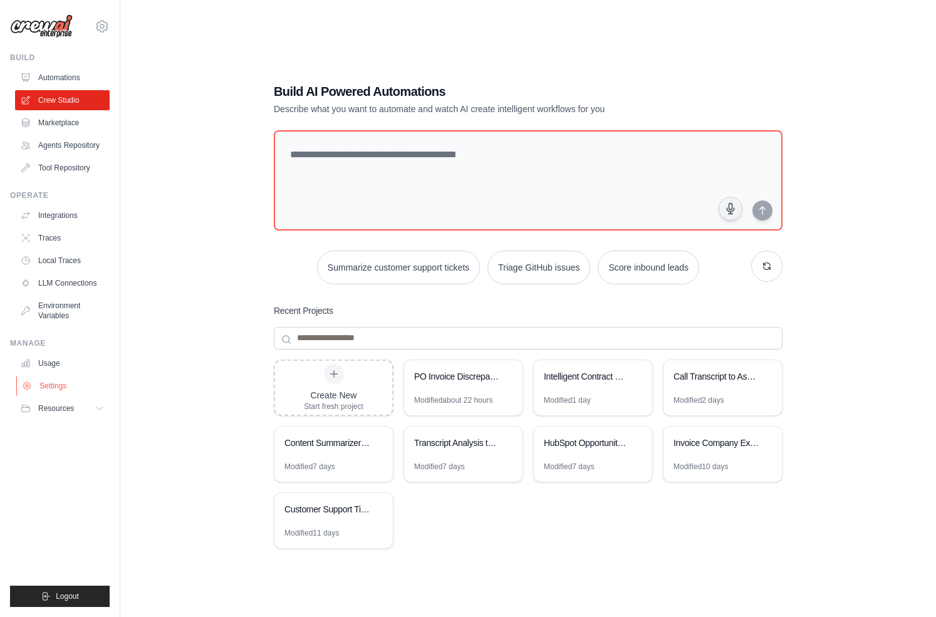
click at [58, 391] on link "Settings" at bounding box center [63, 386] width 95 height 20
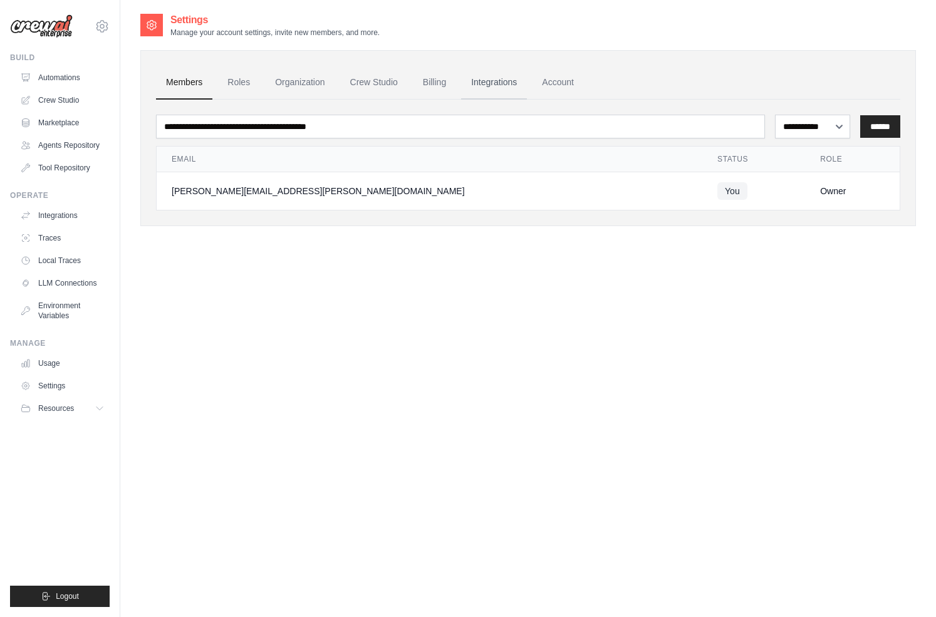
click at [489, 84] on link "Integrations" at bounding box center [494, 83] width 66 height 34
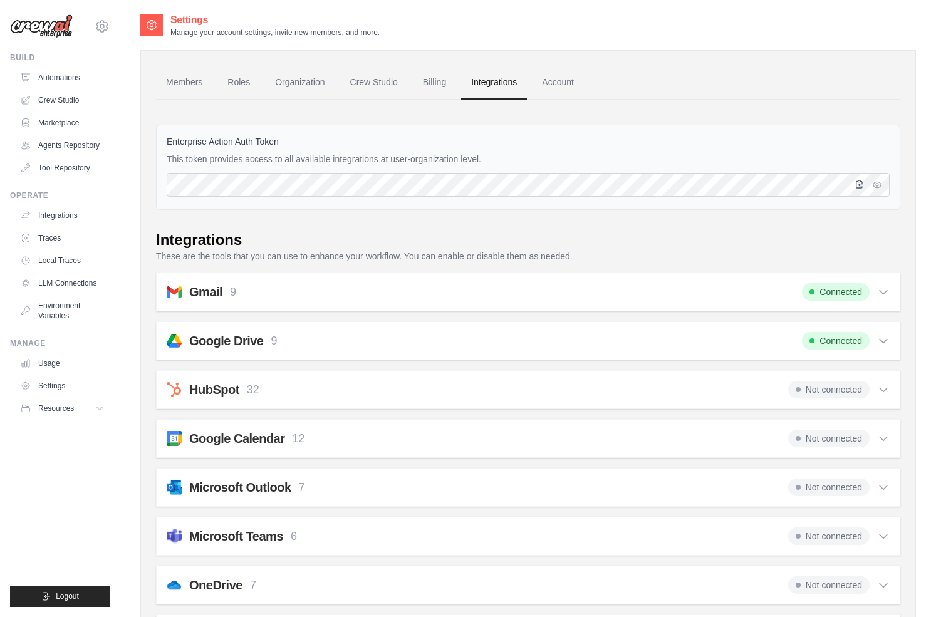
click at [860, 186] on icon "button" at bounding box center [859, 184] width 10 height 10
